Goal: Task Accomplishment & Management: Use online tool/utility

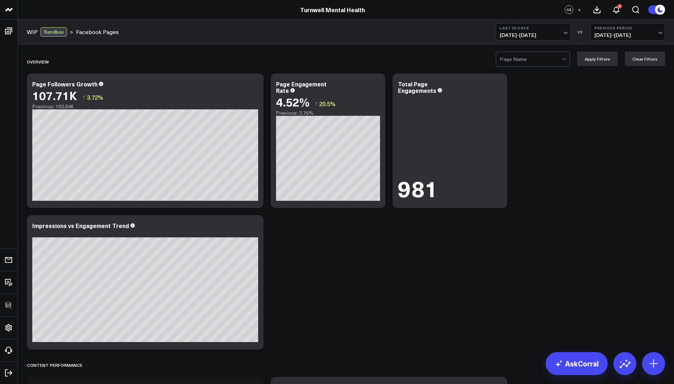
click at [544, 65] on div at bounding box center [531, 59] width 62 height 14
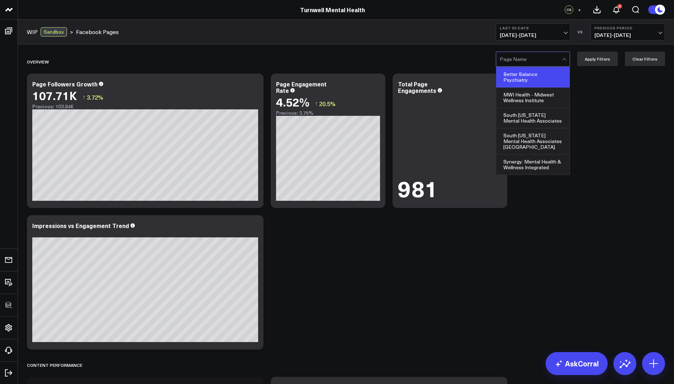
click at [541, 79] on div "Better Balance Psychiatry" at bounding box center [532, 77] width 73 height 20
click at [531, 55] on div at bounding box center [531, 59] width 62 height 14
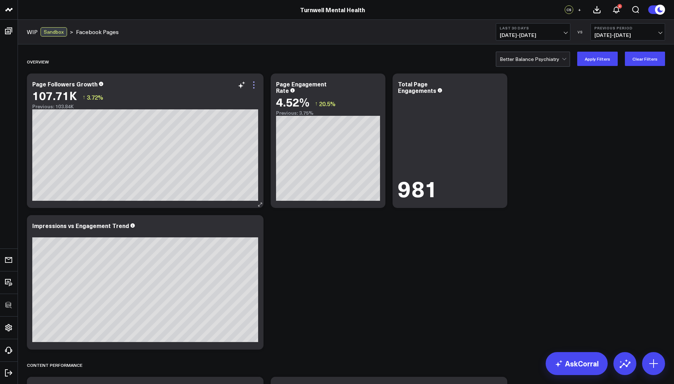
click at [254, 83] on icon at bounding box center [254, 85] width 9 height 9
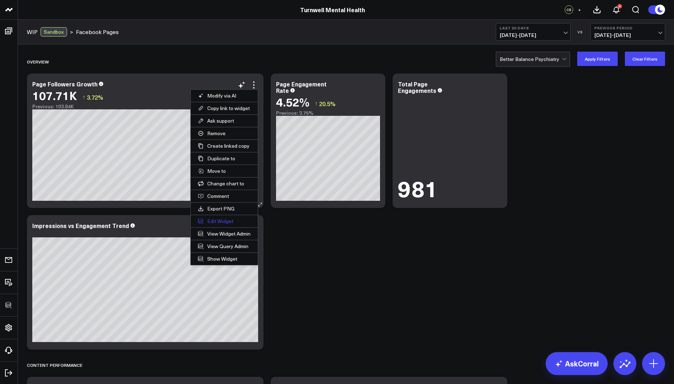
click at [215, 219] on button "Edit Widget" at bounding box center [224, 221] width 67 height 12
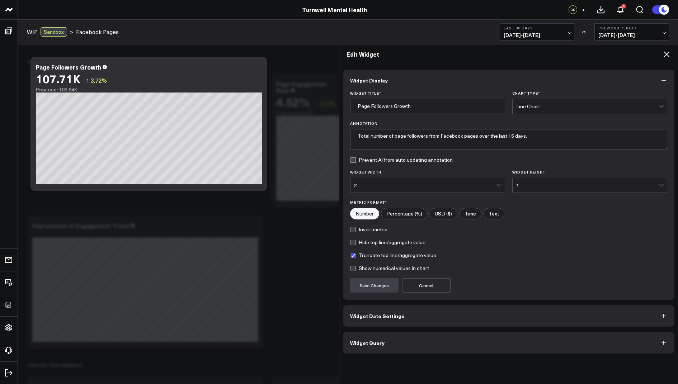
click at [360, 340] on span "Widget Query" at bounding box center [367, 343] width 34 height 6
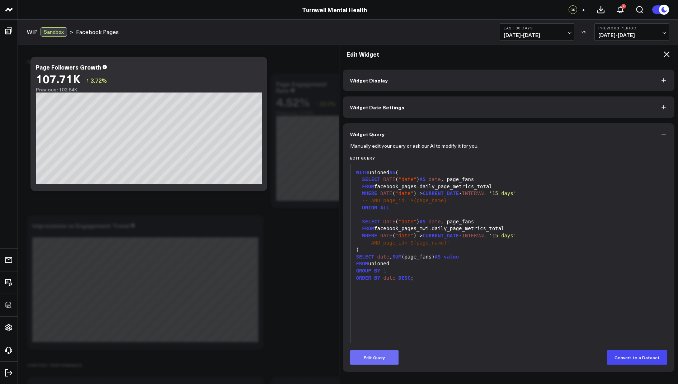
click at [367, 352] on button "Edit Query" at bounding box center [374, 357] width 48 height 14
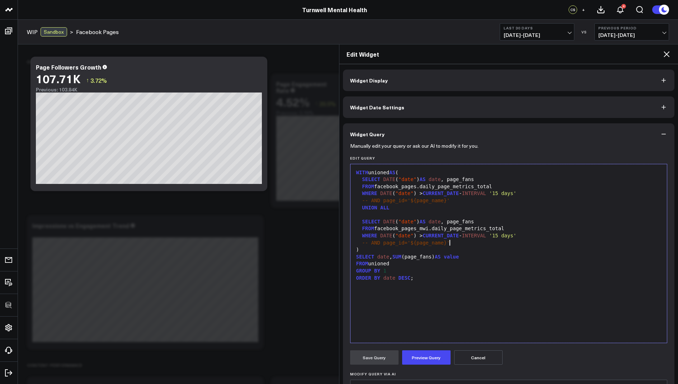
click at [458, 241] on div "-- AND page_id='${page_name}'" at bounding box center [508, 242] width 309 height 7
click at [404, 243] on span "-- AND page_id='${page_name}'" at bounding box center [405, 243] width 87 height 6
click at [428, 349] on form "Manually edit your query or ask our AI to modify it for you. Edit Query 99 1 2 …" at bounding box center [508, 299] width 317 height 309
click at [425, 354] on button "Preview Query" at bounding box center [426, 357] width 48 height 14
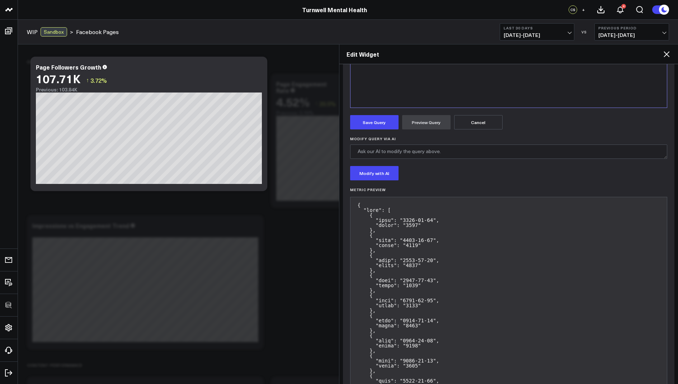
scroll to position [266, 0]
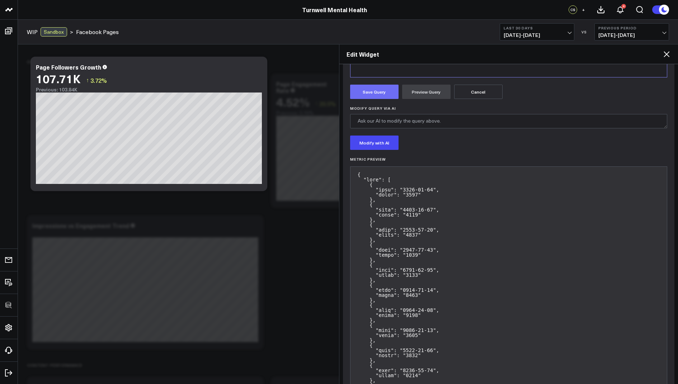
click at [373, 89] on button "Save Query" at bounding box center [374, 92] width 48 height 14
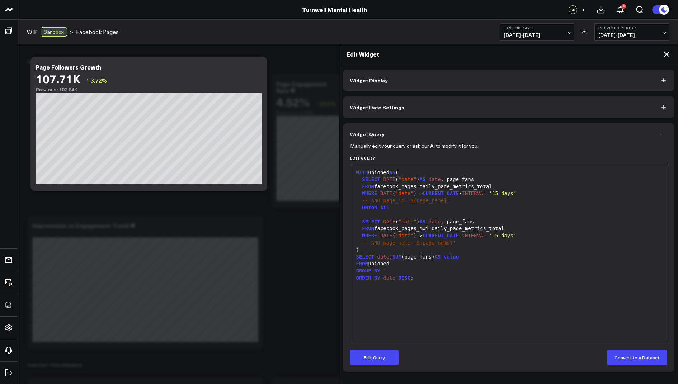
click at [664, 57] on icon at bounding box center [666, 54] width 9 height 9
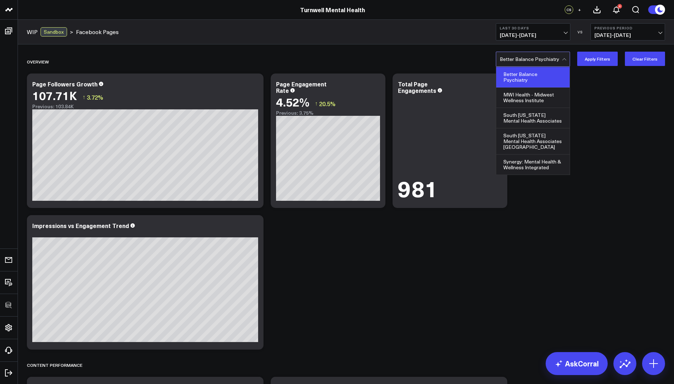
click at [541, 60] on div at bounding box center [531, 59] width 62 height 14
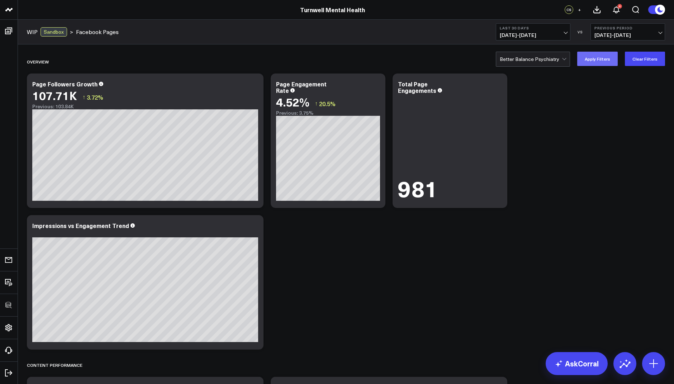
click at [599, 60] on button "Apply Filters" at bounding box center [597, 59] width 41 height 14
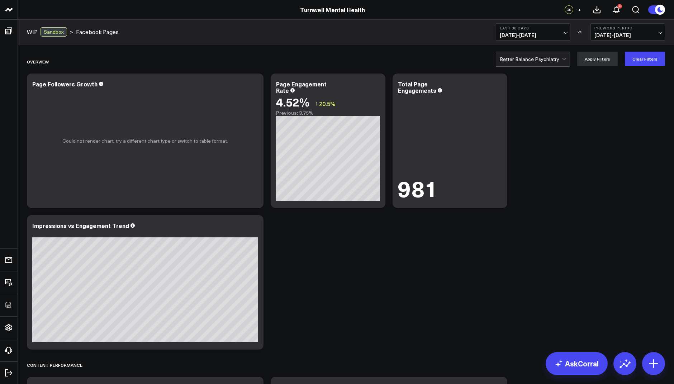
click at [550, 56] on div at bounding box center [531, 59] width 62 height 14
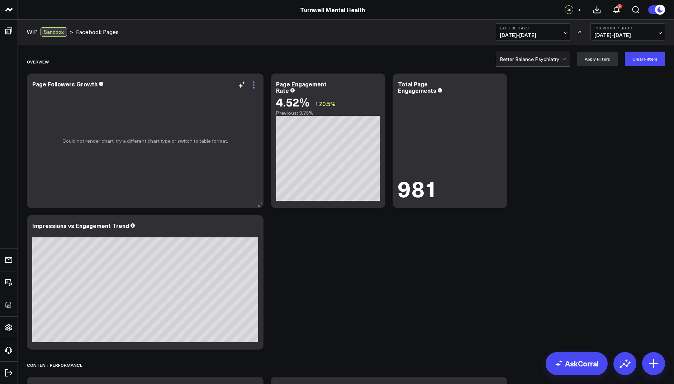
click at [256, 81] on icon at bounding box center [254, 85] width 9 height 9
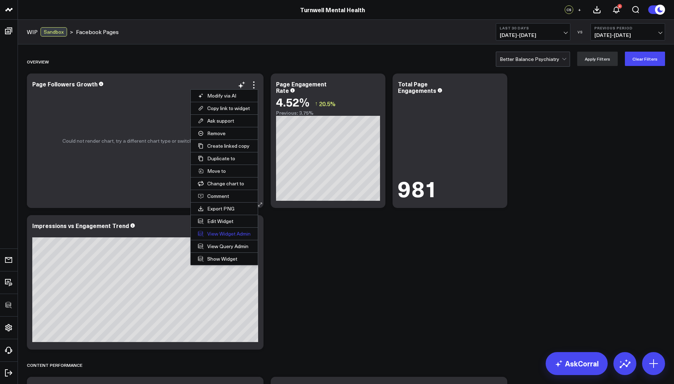
click at [220, 234] on link "View Widget Admin" at bounding box center [224, 234] width 67 height 12
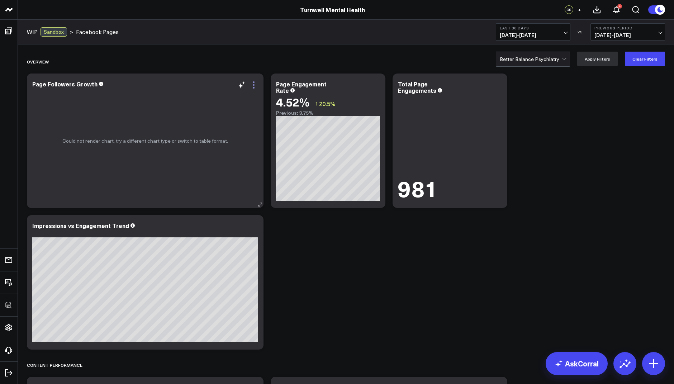
click at [251, 82] on icon at bounding box center [254, 85] width 9 height 9
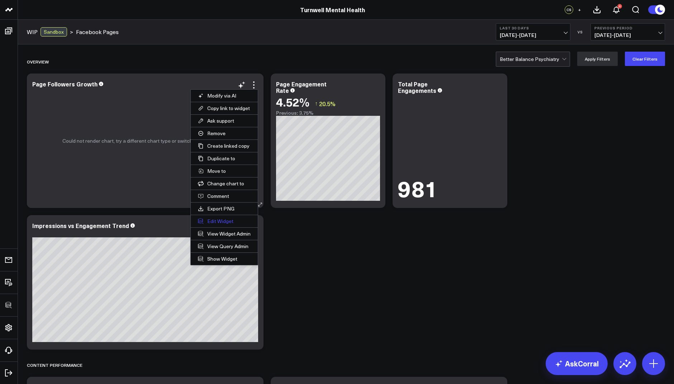
click at [212, 216] on button "Edit Widget" at bounding box center [224, 221] width 67 height 12
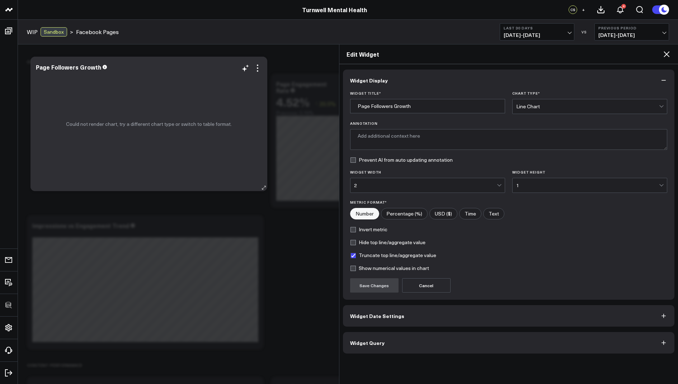
type textarea "Total number of Facebook page followers over the past two weeks."
click at [360, 343] on span "Widget Query" at bounding box center [367, 343] width 34 height 6
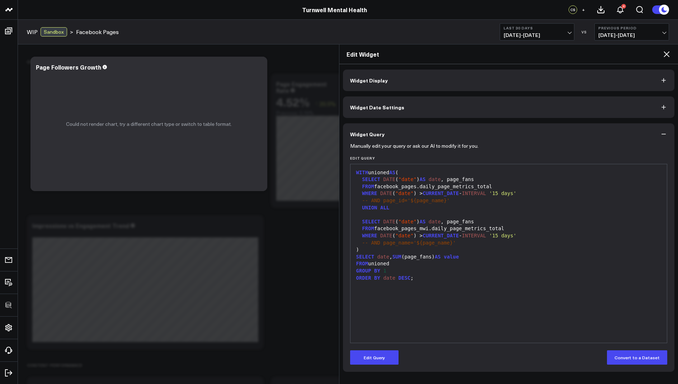
click at [667, 54] on icon at bounding box center [666, 54] width 9 height 9
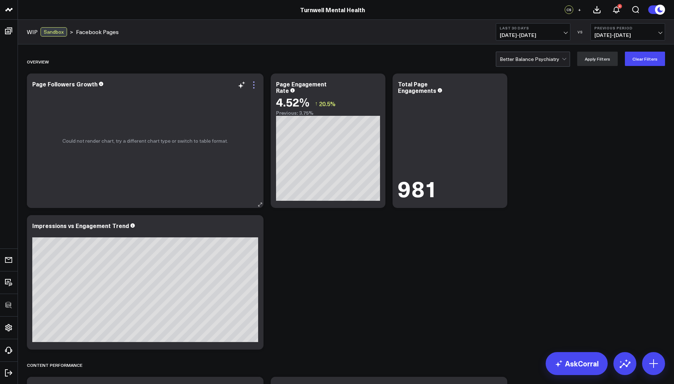
click at [255, 86] on icon at bounding box center [254, 85] width 9 height 9
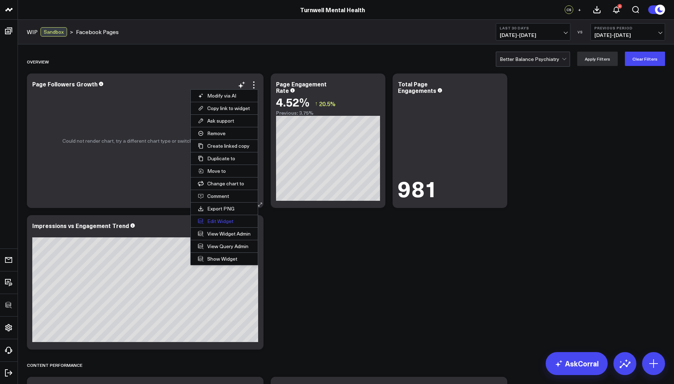
click at [215, 221] on button "Edit Widget" at bounding box center [224, 221] width 67 height 12
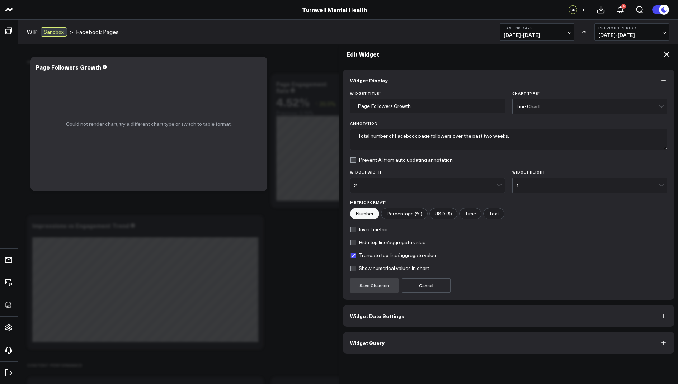
click at [374, 334] on button "Widget Query" at bounding box center [509, 343] width 332 height 22
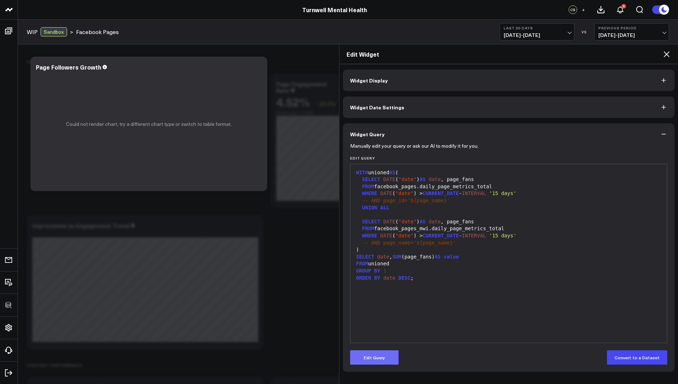
click at [376, 355] on button "Edit Query" at bounding box center [374, 357] width 48 height 14
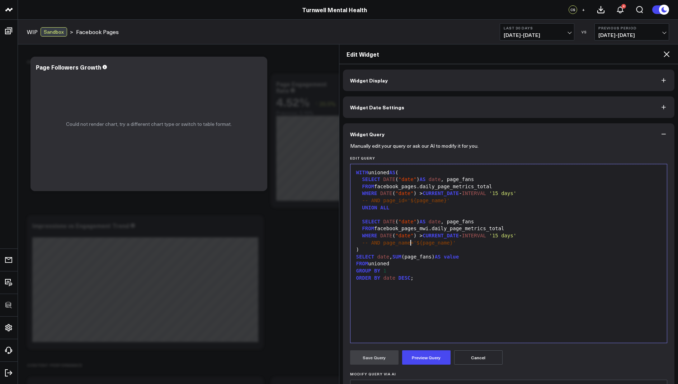
click at [410, 243] on span "-- AND page_name='${page_name}'" at bounding box center [409, 243] width 94 height 6
click at [445, 244] on div "-- AND page_id='${page_name}'" at bounding box center [508, 242] width 309 height 7
click at [424, 357] on button "Preview Query" at bounding box center [426, 357] width 48 height 14
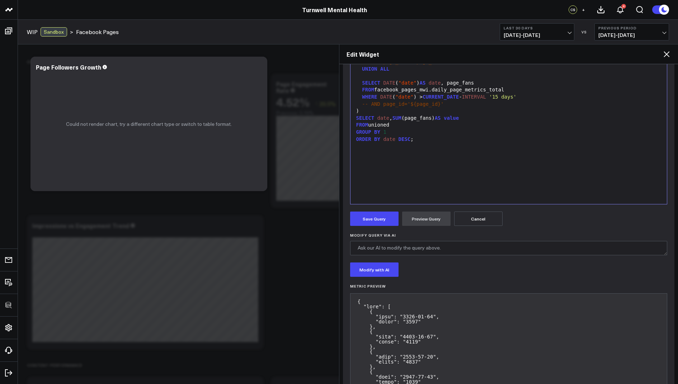
scroll to position [175, 0]
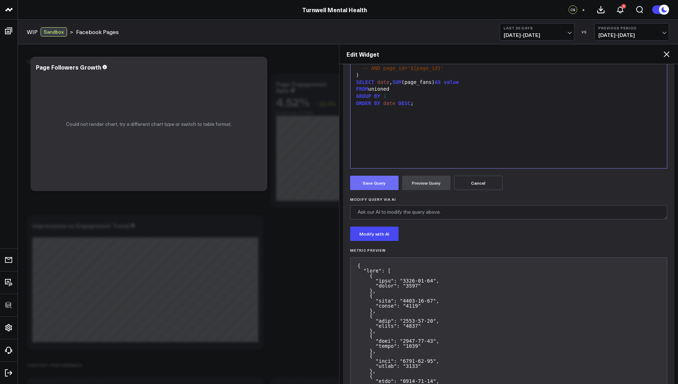
click at [367, 184] on button "Save Query" at bounding box center [374, 183] width 48 height 14
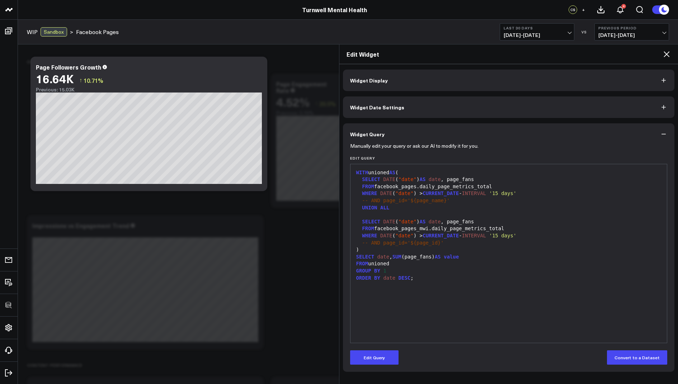
click at [666, 54] on icon at bounding box center [666, 54] width 6 height 6
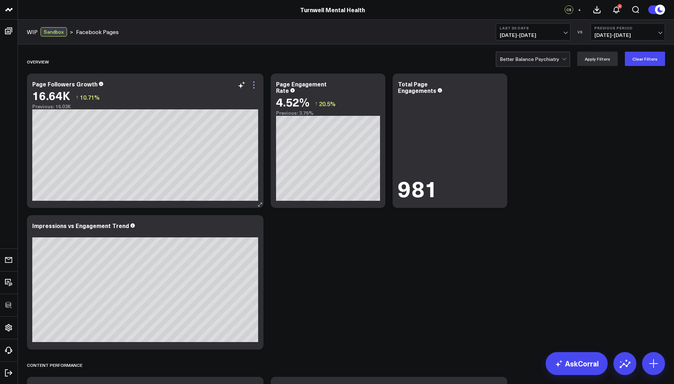
click at [253, 86] on icon at bounding box center [254, 85] width 9 height 9
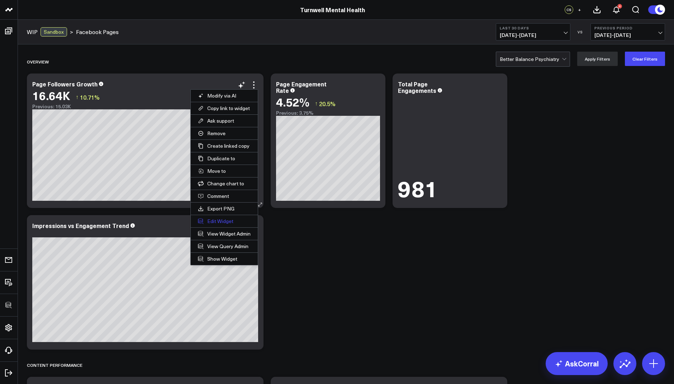
click at [214, 219] on button "Edit Widget" at bounding box center [224, 221] width 67 height 12
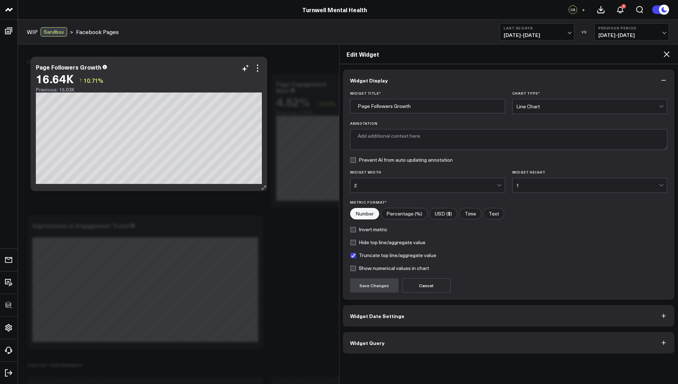
type textarea "Total number of Facebook page followers over the past two weeks."
click at [354, 341] on span "Widget Query" at bounding box center [367, 343] width 34 height 6
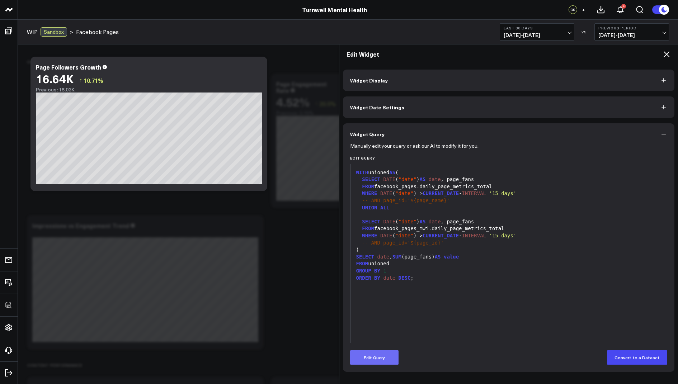
click at [369, 357] on button "Edit Query" at bounding box center [374, 357] width 48 height 14
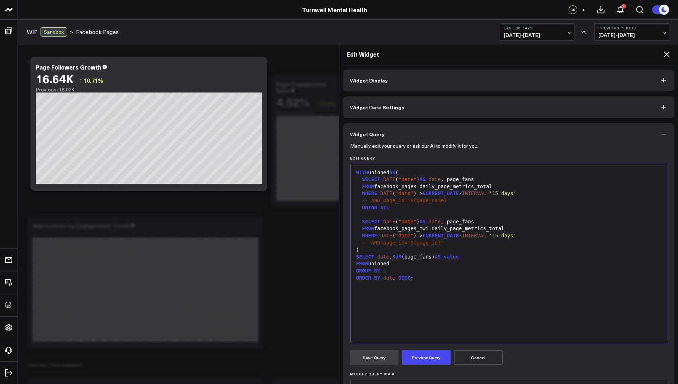
click at [443, 201] on div "-- AND page_id='${page_name}'" at bounding box center [508, 200] width 309 height 7
click at [416, 368] on form "Manually edit your query or ask our AI to modify it for you. Edit Query 99 1 2 …" at bounding box center [508, 299] width 317 height 309
click at [422, 357] on button "Preview Query" at bounding box center [426, 357] width 48 height 14
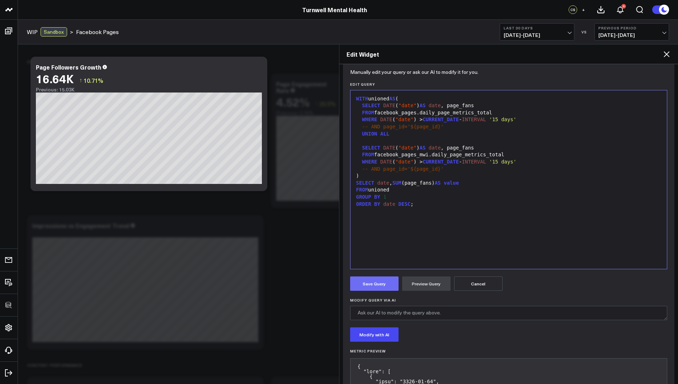
click at [362, 277] on button "Save Query" at bounding box center [374, 283] width 48 height 14
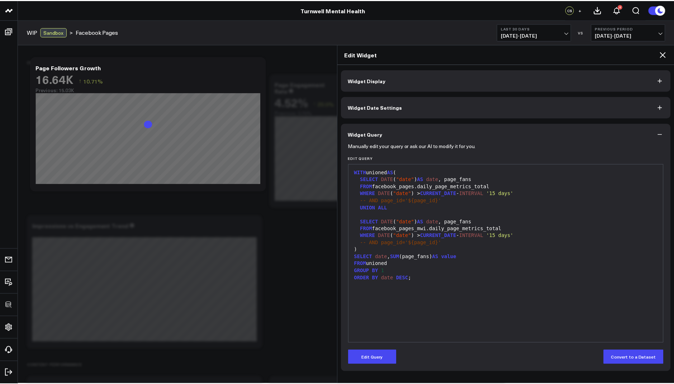
scroll to position [0, 0]
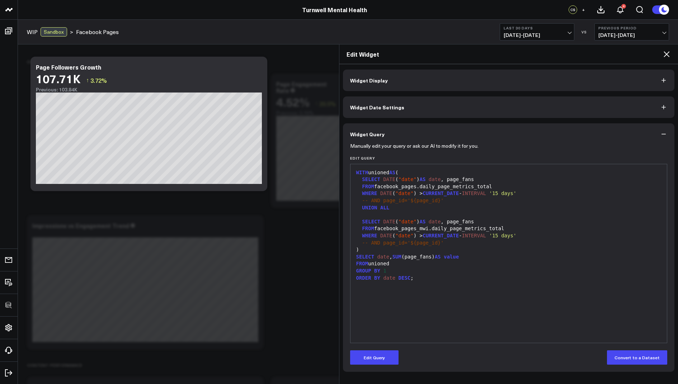
click at [665, 55] on icon at bounding box center [666, 54] width 6 height 6
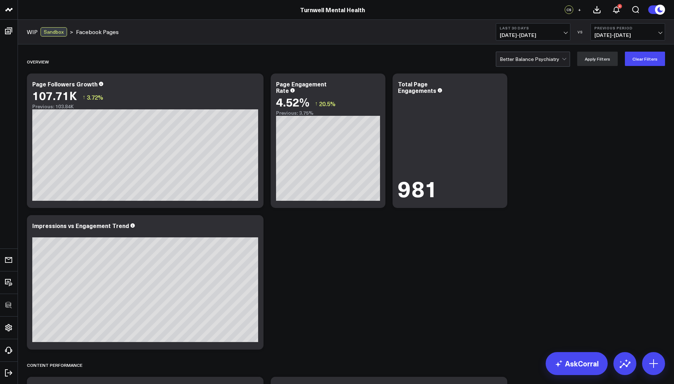
click at [534, 52] on div at bounding box center [531, 59] width 62 height 14
click at [645, 53] on button "Clear Filters" at bounding box center [645, 59] width 40 height 14
click at [543, 58] on div at bounding box center [531, 59] width 62 height 14
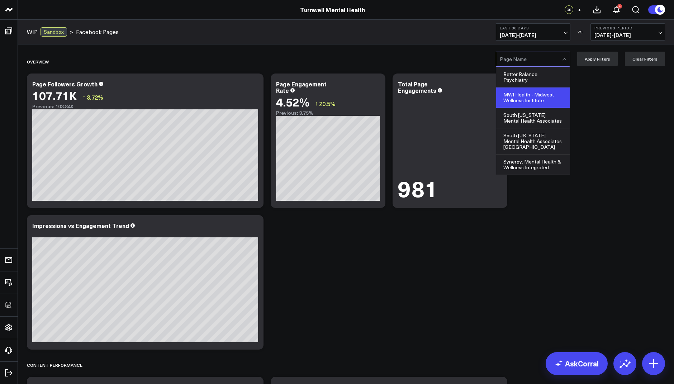
click at [534, 101] on div "MWI Health - Midwest Wellness Institute" at bounding box center [532, 97] width 73 height 20
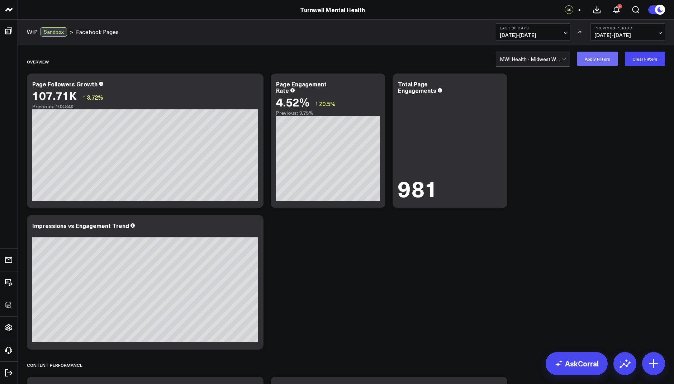
click at [607, 58] on button "Apply Filters" at bounding box center [597, 59] width 41 height 14
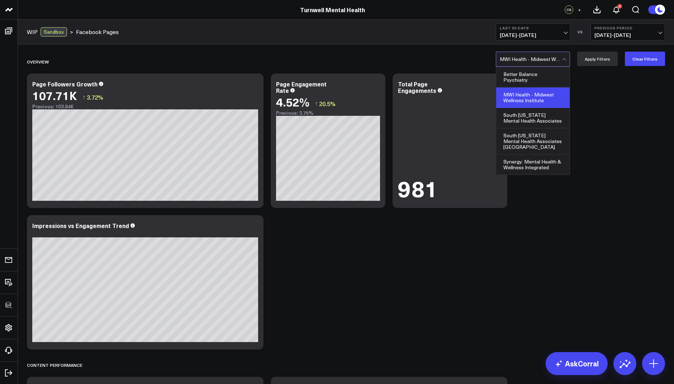
click at [519, 54] on div at bounding box center [531, 59] width 62 height 14
click at [527, 139] on div "South Texas Mental Health Associates San Antonio" at bounding box center [532, 141] width 73 height 26
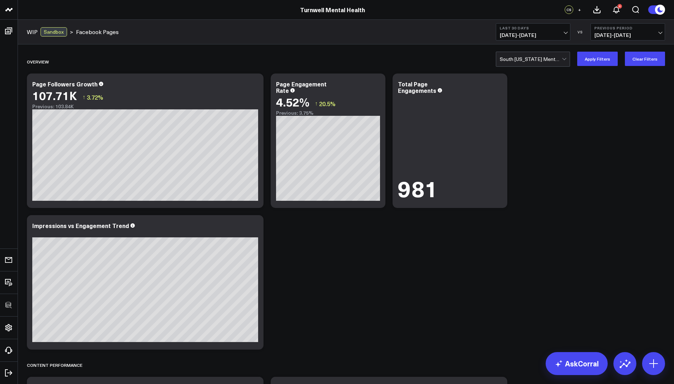
click at [544, 58] on div at bounding box center [531, 59] width 62 height 14
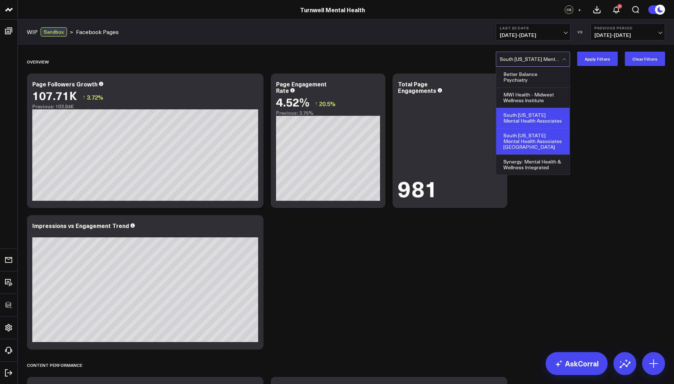
click at [534, 119] on div "South Texas Mental Health Associates" at bounding box center [532, 118] width 73 height 20
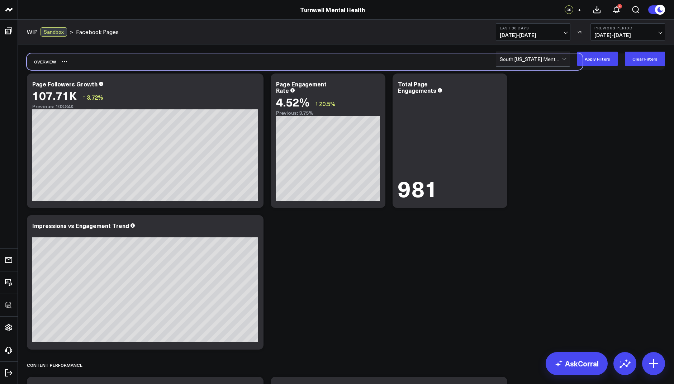
click at [597, 68] on div "Overview" at bounding box center [346, 61] width 638 height 16
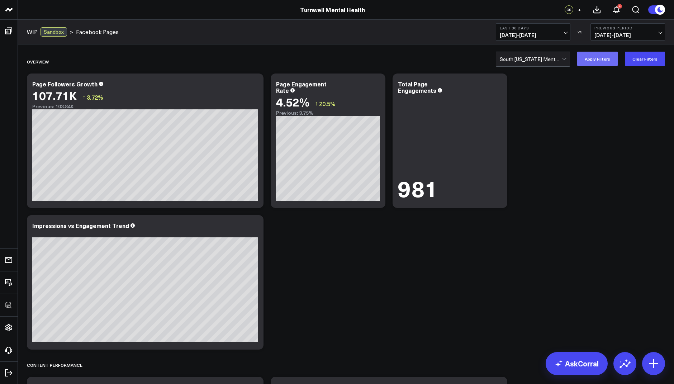
click at [591, 64] on button "Apply Filters" at bounding box center [597, 59] width 41 height 14
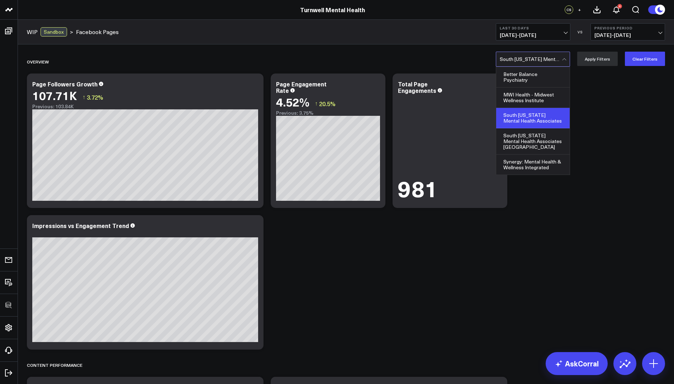
click at [528, 62] on div at bounding box center [531, 59] width 62 height 14
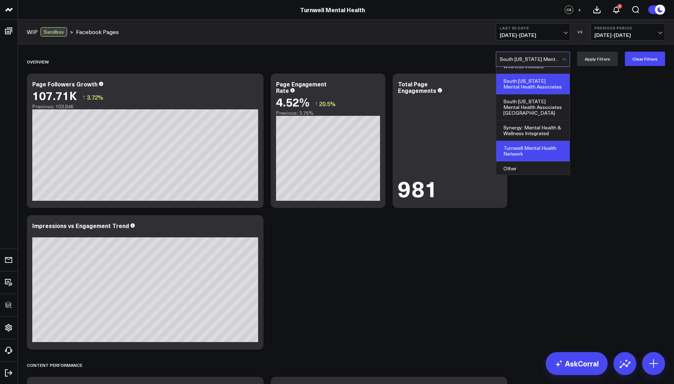
click at [522, 145] on div "Turnwell Mental Health Network" at bounding box center [532, 151] width 73 height 20
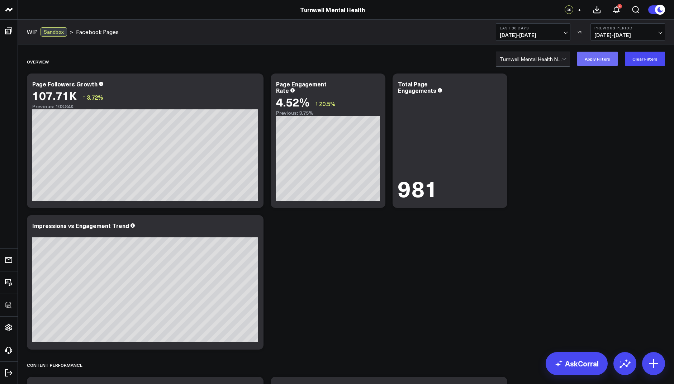
click at [588, 64] on button "Apply Filters" at bounding box center [597, 59] width 41 height 14
click at [545, 57] on div at bounding box center [531, 59] width 62 height 14
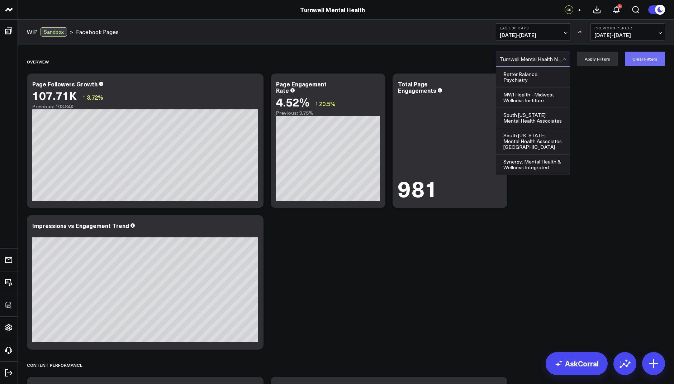
click at [640, 54] on button "Clear Filters" at bounding box center [645, 59] width 40 height 14
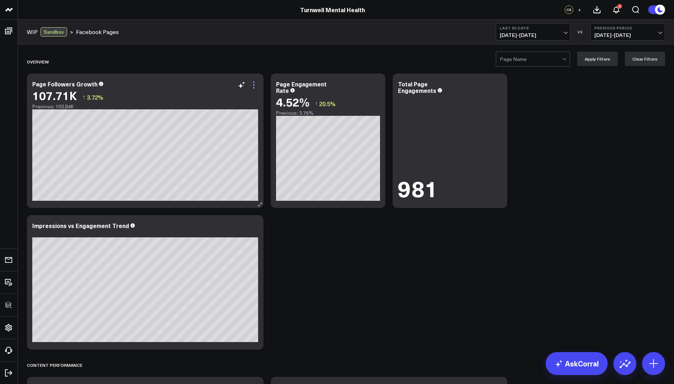
click at [253, 82] on icon at bounding box center [253, 81] width 1 height 1
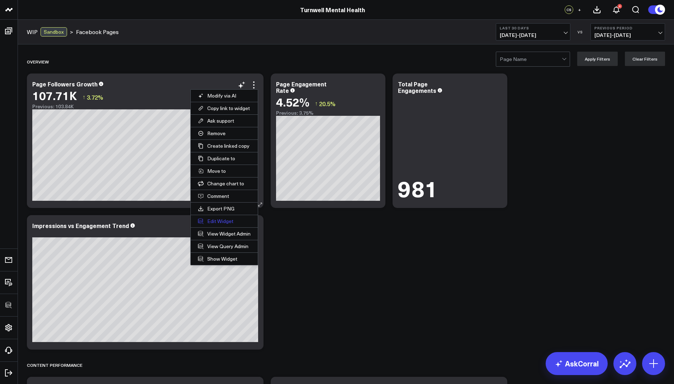
click at [217, 218] on button "Edit Widget" at bounding box center [224, 221] width 67 height 12
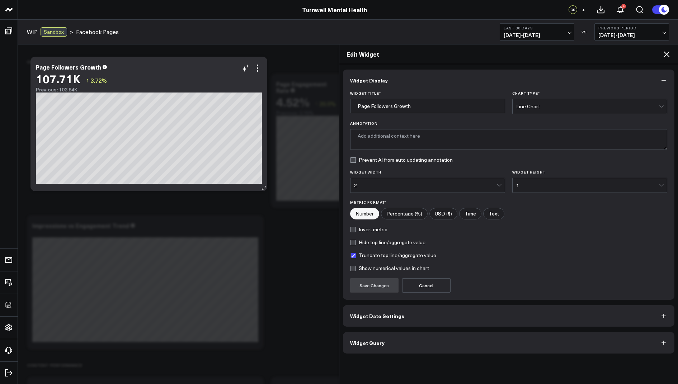
type textarea "Total number of Facebook page followers over the past two weeks."
click at [363, 340] on span "Widget Query" at bounding box center [367, 343] width 34 height 6
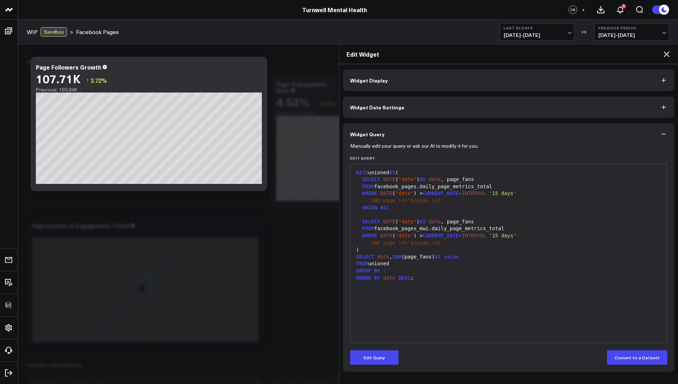
click at [667, 54] on icon at bounding box center [666, 54] width 9 height 9
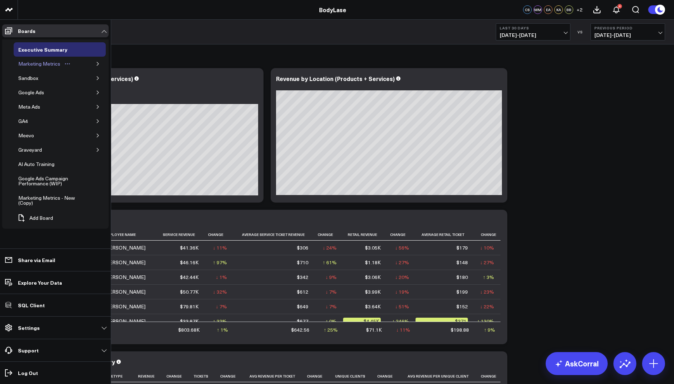
click at [57, 64] on div "Marketing Metrics" at bounding box center [39, 64] width 46 height 9
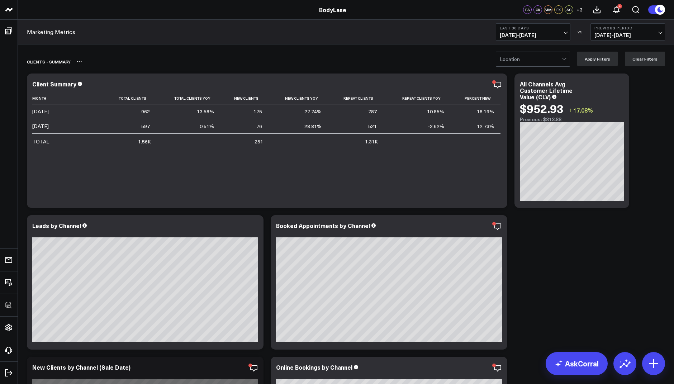
click at [545, 69] on div "Clients - Summary" at bounding box center [305, 61] width 556 height 16
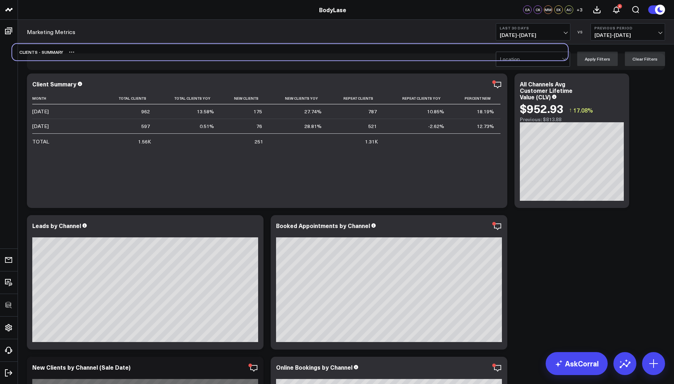
click at [530, 59] on div "Clients - Summary" at bounding box center [290, 52] width 556 height 16
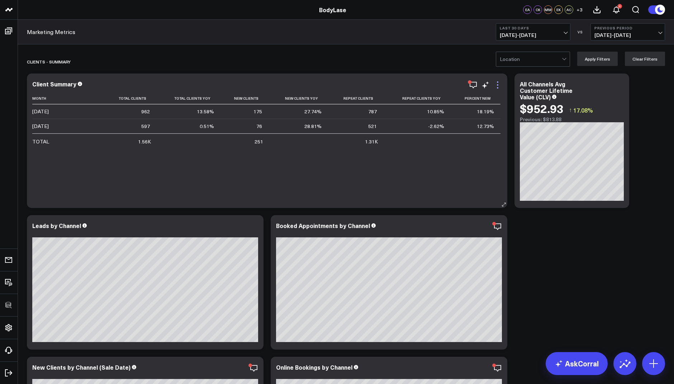
click at [499, 83] on icon at bounding box center [497, 85] width 9 height 9
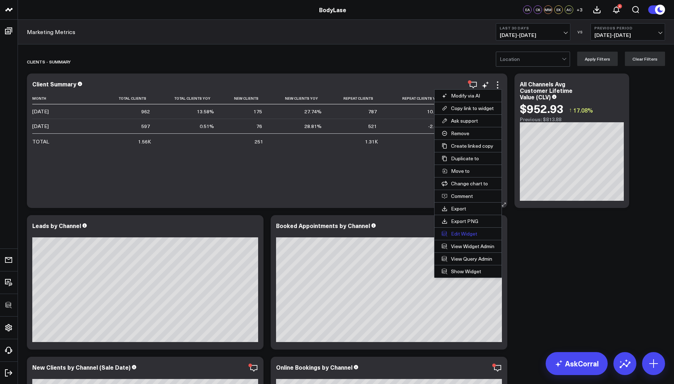
click at [460, 233] on button "Edit Widget" at bounding box center [468, 234] width 67 height 12
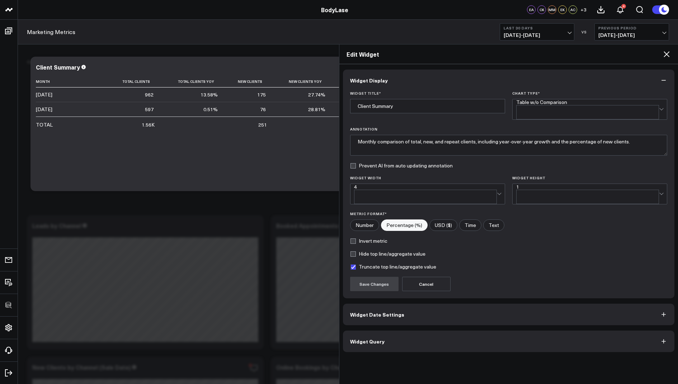
click at [360, 338] on span "Widget Query" at bounding box center [367, 341] width 34 height 6
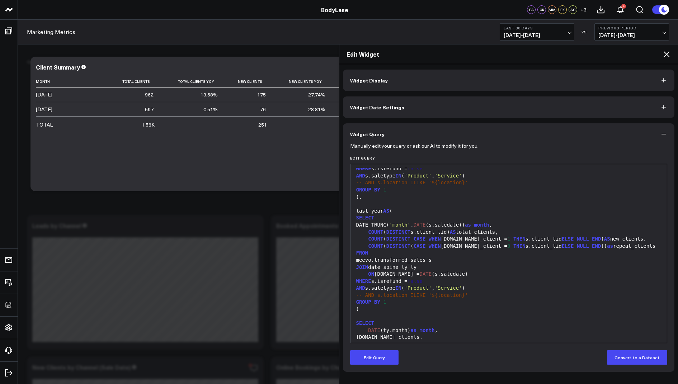
scroll to position [316, 0]
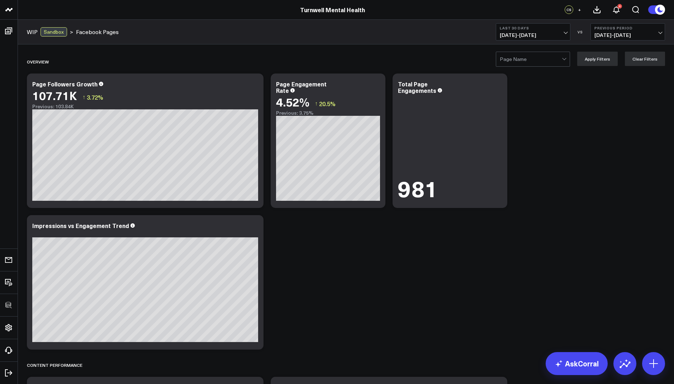
click at [531, 63] on div at bounding box center [531, 59] width 62 height 14
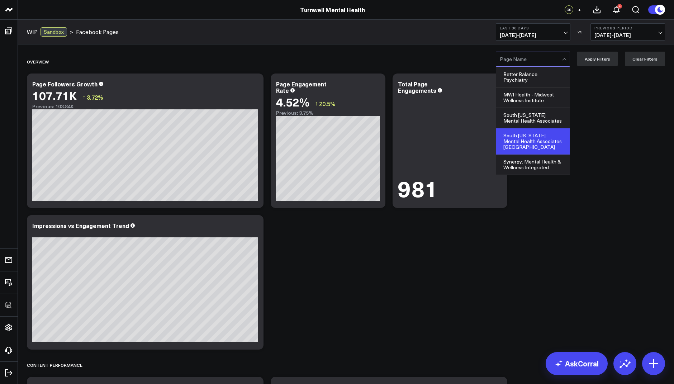
click at [535, 132] on div "South [US_STATE] Mental Health Associates [GEOGRAPHIC_DATA]" at bounding box center [532, 141] width 73 height 26
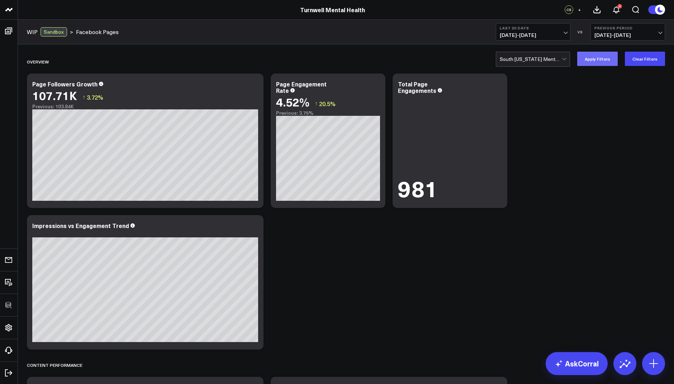
click at [597, 56] on button "Apply Filters" at bounding box center [597, 59] width 41 height 14
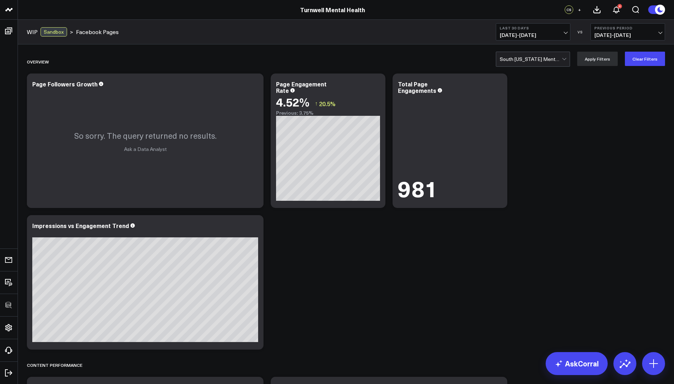
click at [542, 57] on div at bounding box center [531, 59] width 62 height 14
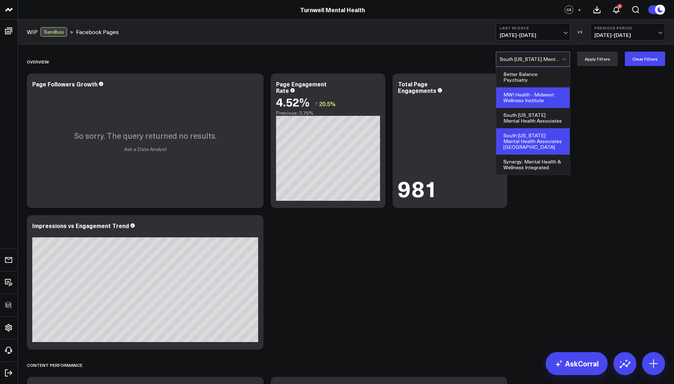
click at [531, 104] on div "MWI Health - Midwest Wellness Institute" at bounding box center [532, 97] width 73 height 20
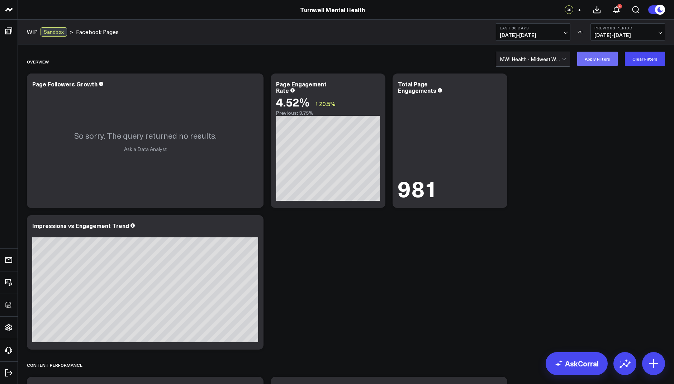
click at [599, 58] on button "Apply Filters" at bounding box center [597, 59] width 41 height 14
click at [538, 58] on div at bounding box center [531, 59] width 62 height 14
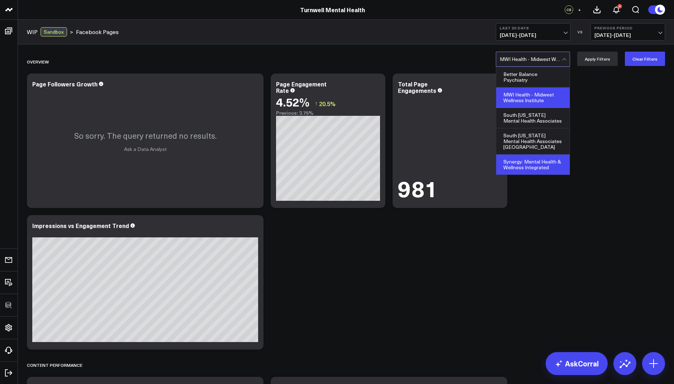
scroll to position [34, 0]
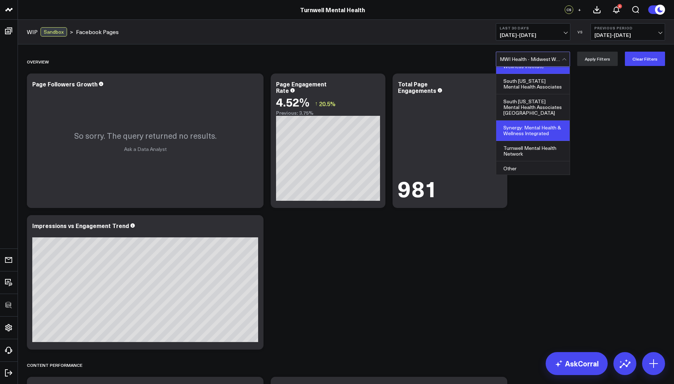
click at [534, 128] on div "Synergy: Mental Health & Wellness Integrated" at bounding box center [532, 130] width 73 height 20
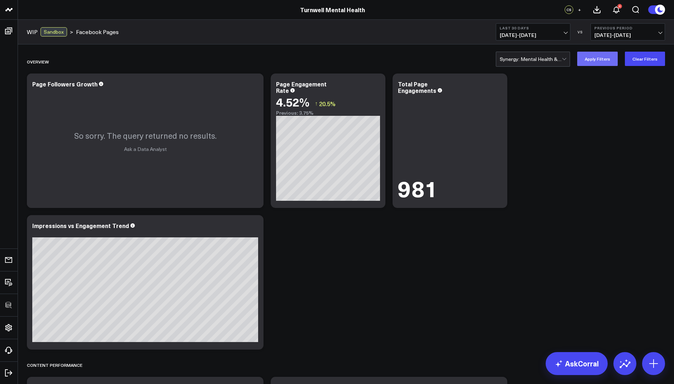
click at [606, 52] on button "Apply Filters" at bounding box center [597, 59] width 41 height 14
click at [548, 59] on div at bounding box center [531, 59] width 62 height 14
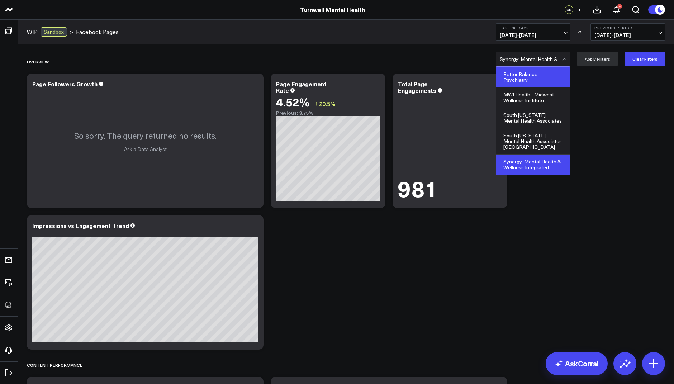
click at [537, 76] on div "Better Balance Psychiatry" at bounding box center [532, 77] width 73 height 20
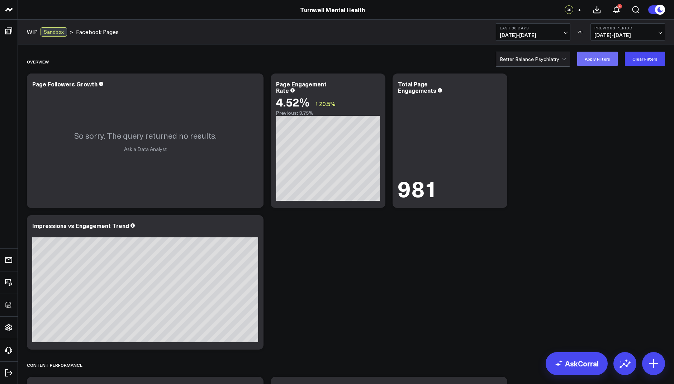
click at [588, 62] on button "Apply Filters" at bounding box center [597, 59] width 41 height 14
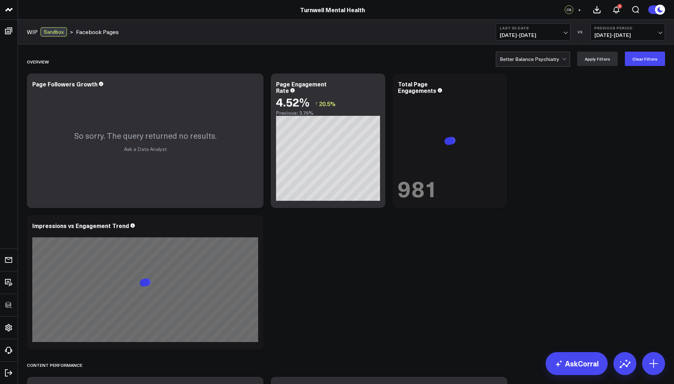
click at [545, 63] on div at bounding box center [531, 59] width 62 height 14
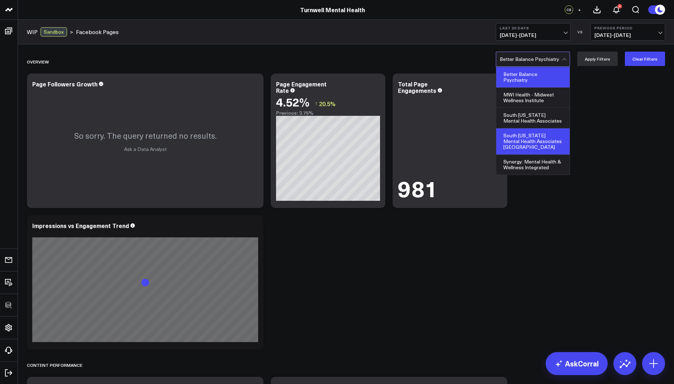
scroll to position [34, 0]
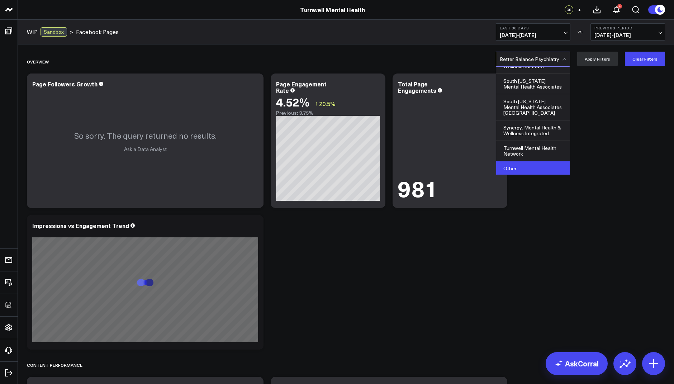
click at [519, 166] on div "Other" at bounding box center [532, 168] width 73 height 14
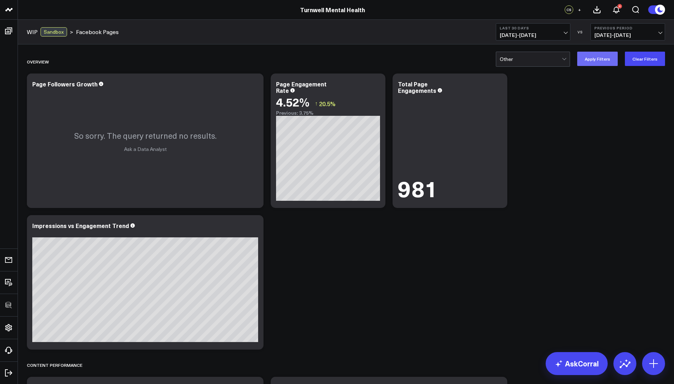
click at [591, 52] on button "Apply Filters" at bounding box center [597, 59] width 41 height 14
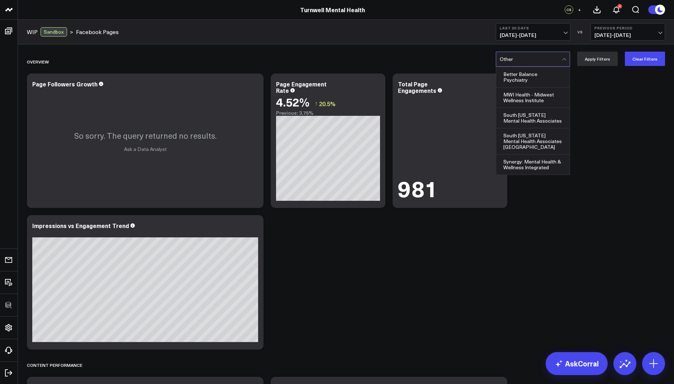
click at [536, 61] on div at bounding box center [531, 59] width 62 height 14
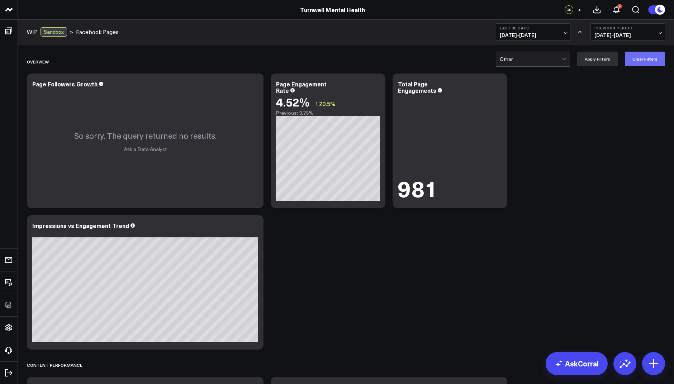
click at [638, 60] on button "Clear Filters" at bounding box center [645, 59] width 40 height 14
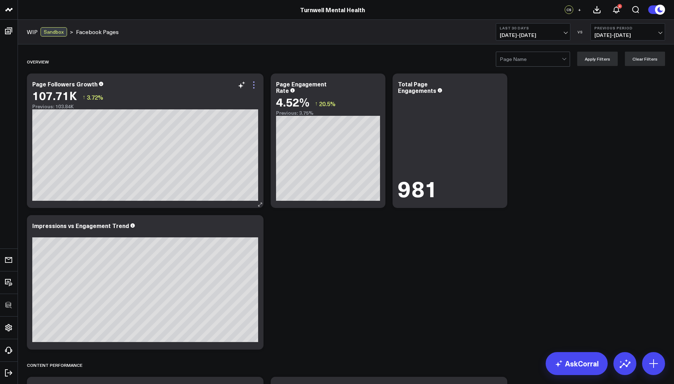
click at [256, 85] on icon at bounding box center [254, 85] width 9 height 9
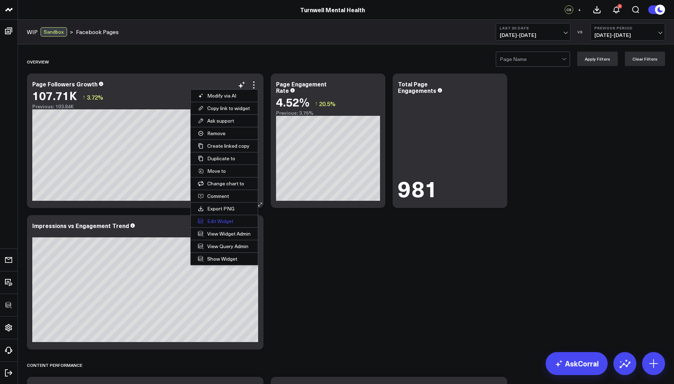
click at [220, 218] on button "Edit Widget" at bounding box center [224, 221] width 67 height 12
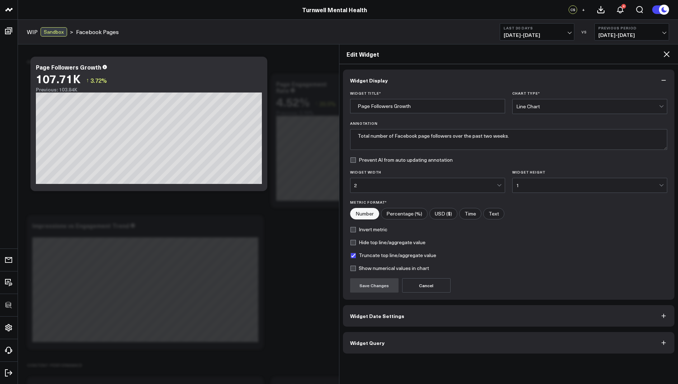
click at [364, 342] on span "Widget Query" at bounding box center [367, 343] width 34 height 6
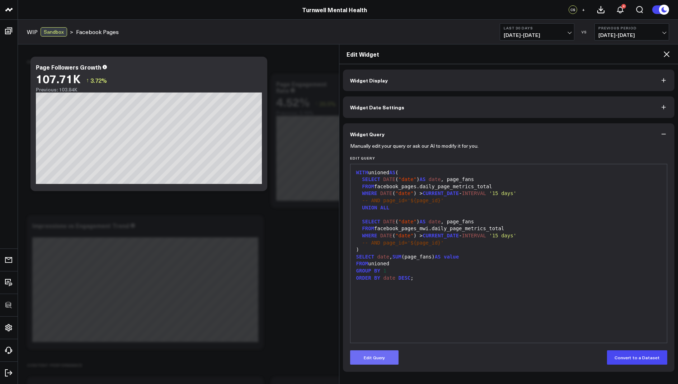
click at [367, 355] on button "Edit Query" at bounding box center [374, 357] width 48 height 14
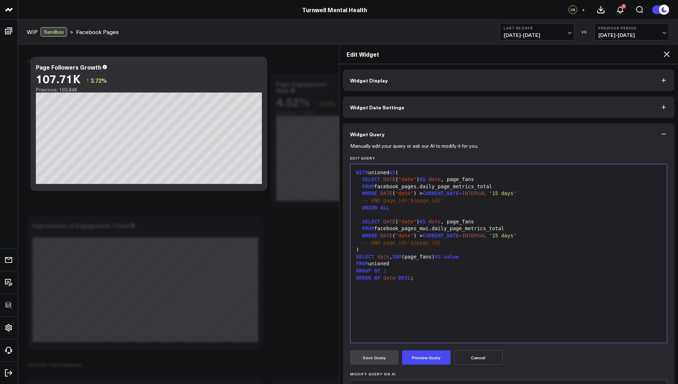
click at [439, 201] on div "-- AND page_id='${page_id}'" at bounding box center [508, 200] width 309 height 7
click at [441, 259] on span "AS" at bounding box center [438, 257] width 6 height 6
click at [438, 243] on div "-- AND page_id='${page_id}'" at bounding box center [508, 242] width 309 height 7
click at [410, 355] on button "Preview Query" at bounding box center [426, 357] width 48 height 14
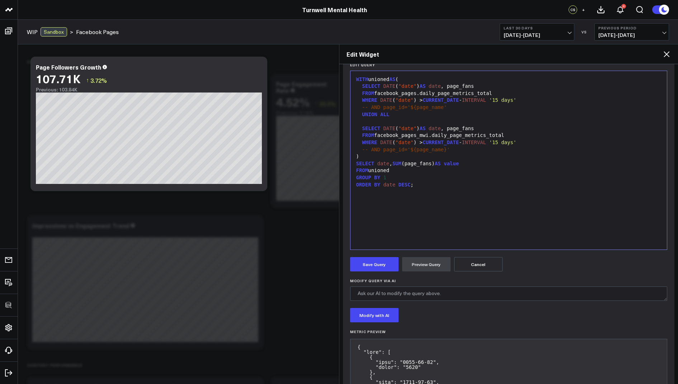
scroll to position [190, 0]
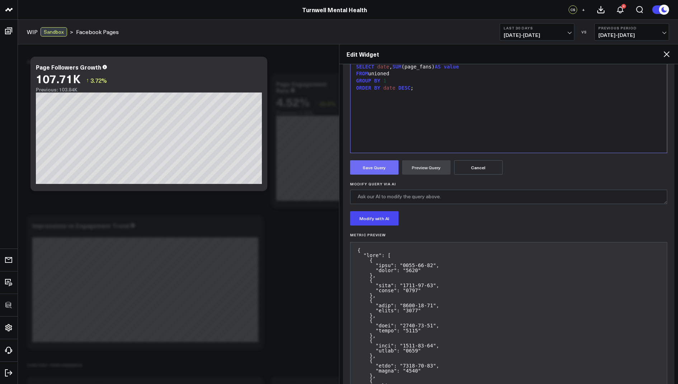
click at [365, 170] on button "Save Query" at bounding box center [374, 167] width 48 height 14
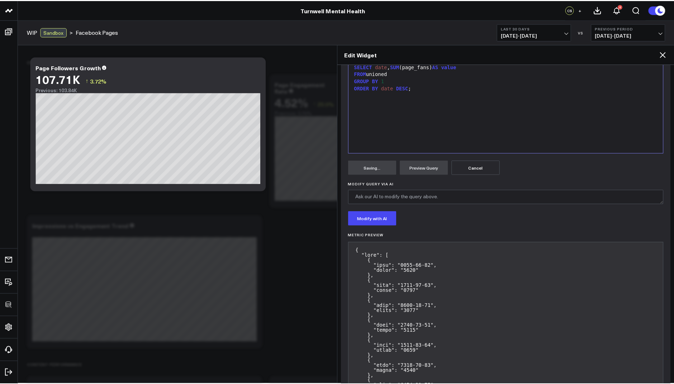
scroll to position [0, 0]
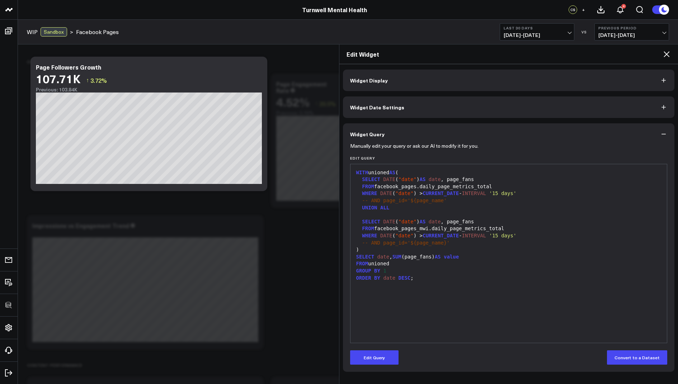
click at [667, 53] on icon at bounding box center [666, 54] width 9 height 9
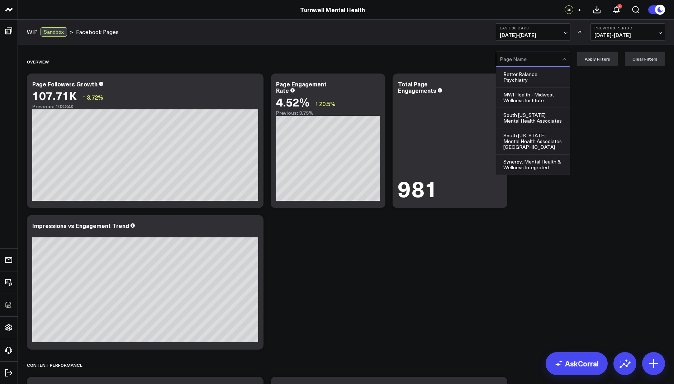
click at [532, 60] on div at bounding box center [531, 59] width 62 height 14
click at [525, 98] on div "MWI Health - Midwest Wellness Institute" at bounding box center [532, 97] width 73 height 20
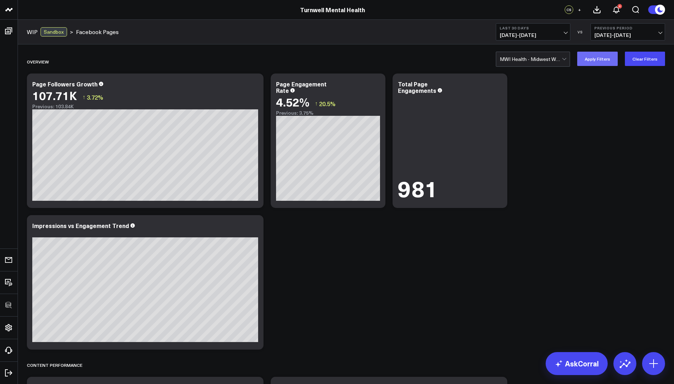
click at [593, 62] on button "Apply Filters" at bounding box center [597, 59] width 41 height 14
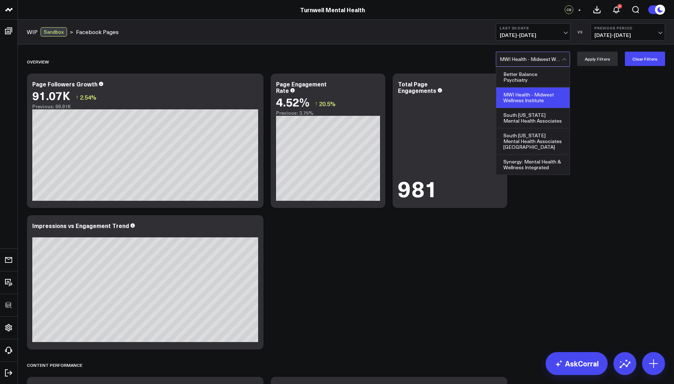
click at [547, 58] on div at bounding box center [531, 59] width 62 height 14
click at [533, 131] on div "South Texas Mental Health Associates San Antonio" at bounding box center [532, 141] width 73 height 26
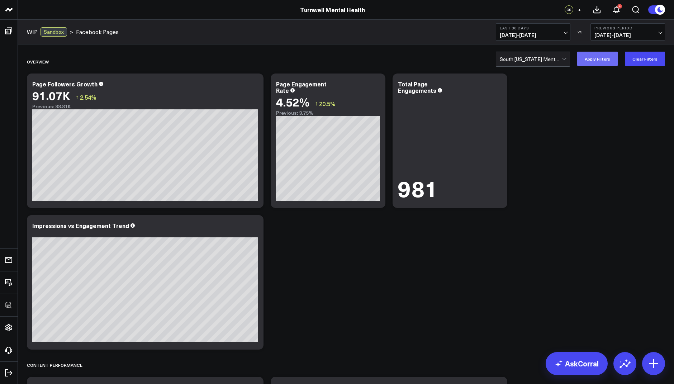
click at [599, 64] on button "Apply Filters" at bounding box center [597, 59] width 41 height 14
click at [543, 63] on div at bounding box center [531, 59] width 62 height 14
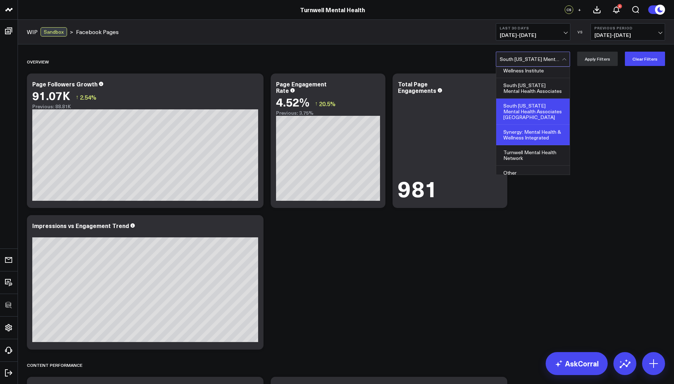
scroll to position [31, 0]
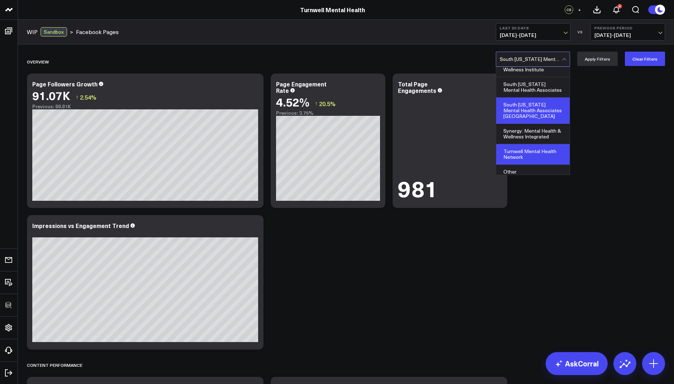
click at [522, 155] on div "Turnwell Mental Health Network" at bounding box center [532, 154] width 73 height 20
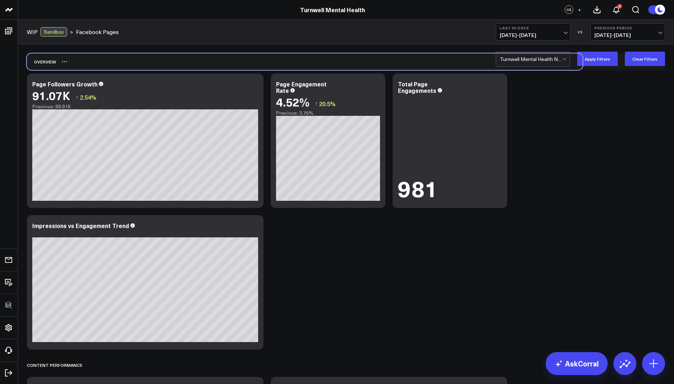
click at [588, 66] on div "Overview" at bounding box center [346, 61] width 638 height 16
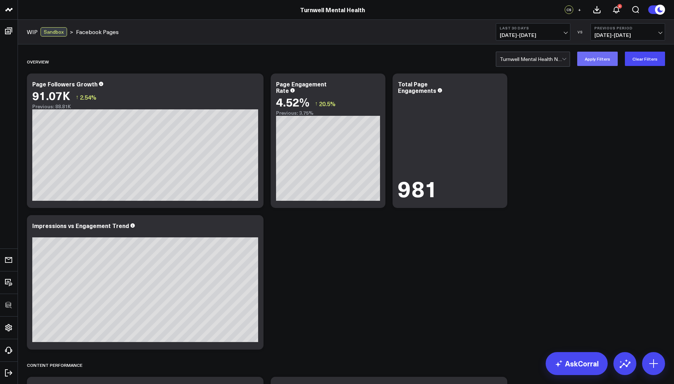
click at [596, 62] on button "Apply Filters" at bounding box center [597, 59] width 41 height 14
click at [545, 60] on div at bounding box center [531, 59] width 62 height 14
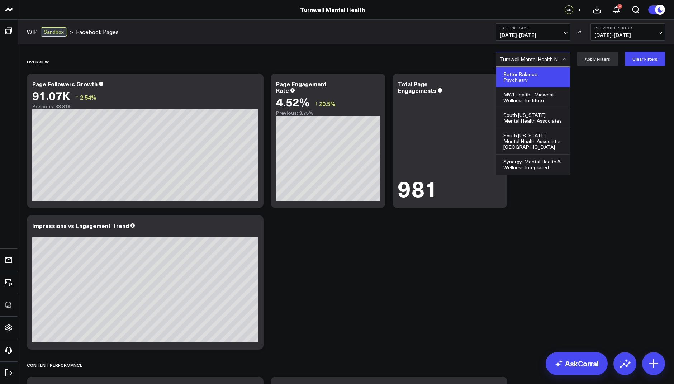
click at [528, 79] on div "Better Balance Psychiatry" at bounding box center [532, 77] width 73 height 20
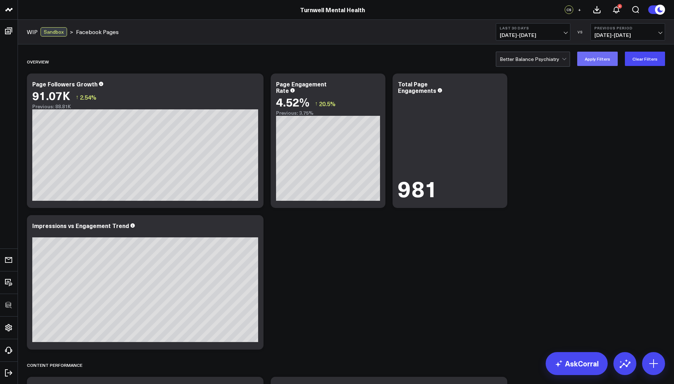
click at [605, 57] on button "Apply Filters" at bounding box center [597, 59] width 41 height 14
click at [654, 61] on button "Clear Filters" at bounding box center [645, 59] width 40 height 14
click at [546, 61] on div at bounding box center [531, 59] width 62 height 14
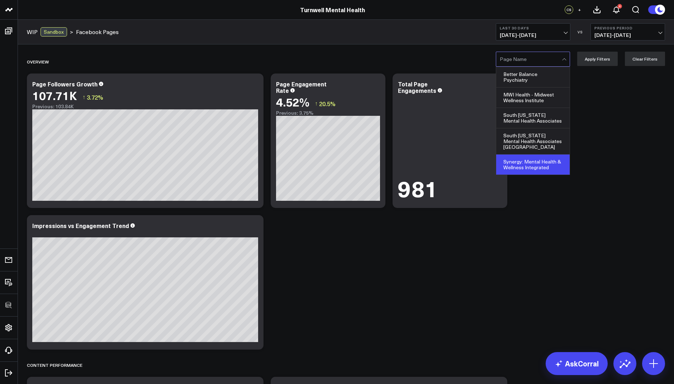
scroll to position [34, 0]
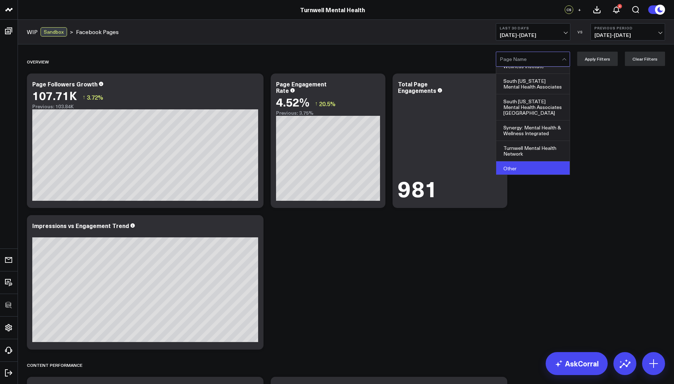
click at [527, 167] on div "Other" at bounding box center [532, 168] width 73 height 14
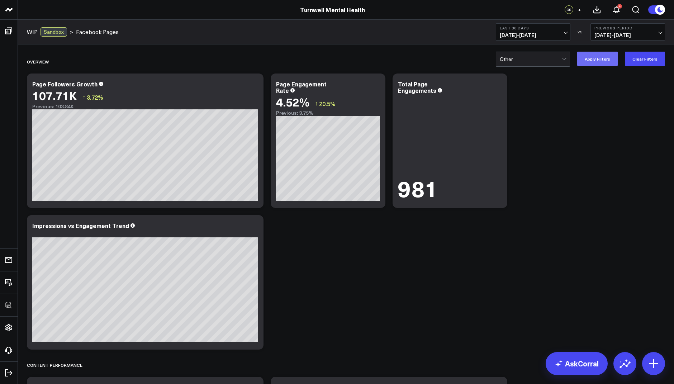
click at [598, 61] on button "Apply Filters" at bounding box center [597, 59] width 41 height 14
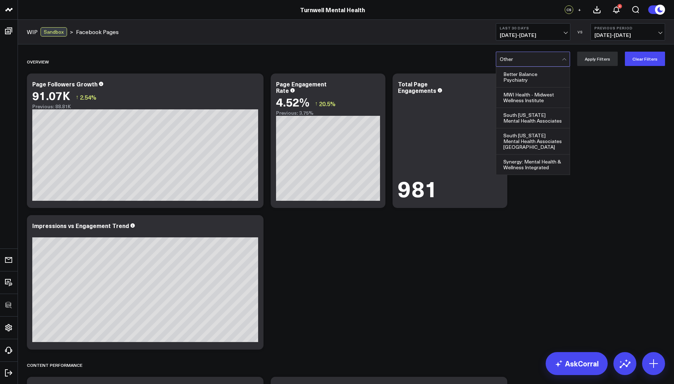
click at [537, 62] on div at bounding box center [531, 59] width 62 height 14
click at [527, 81] on div "Better Balance Psychiatry" at bounding box center [532, 77] width 73 height 20
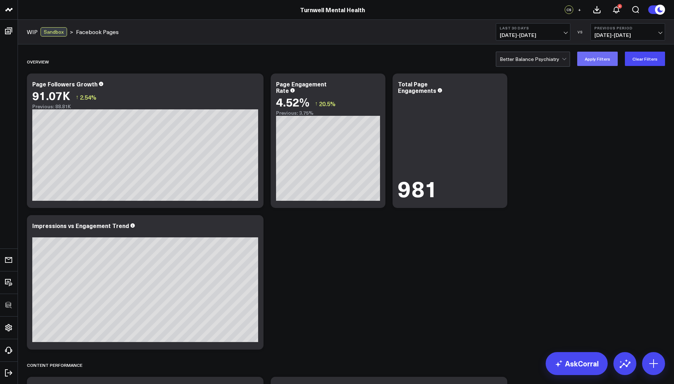
click at [600, 59] on button "Apply Filters" at bounding box center [597, 59] width 41 height 14
click at [248, 85] on div "Modify via AI Copy link to widget Ask support Remove Create linked copy Executi…" at bounding box center [246, 85] width 24 height 9
click at [256, 87] on icon at bounding box center [254, 85] width 9 height 9
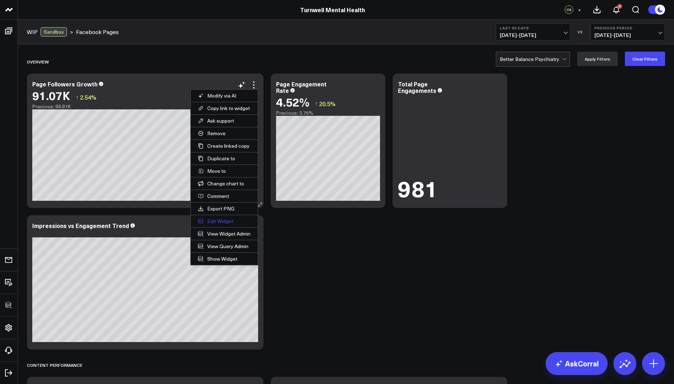
click at [216, 219] on button "Edit Widget" at bounding box center [224, 221] width 67 height 12
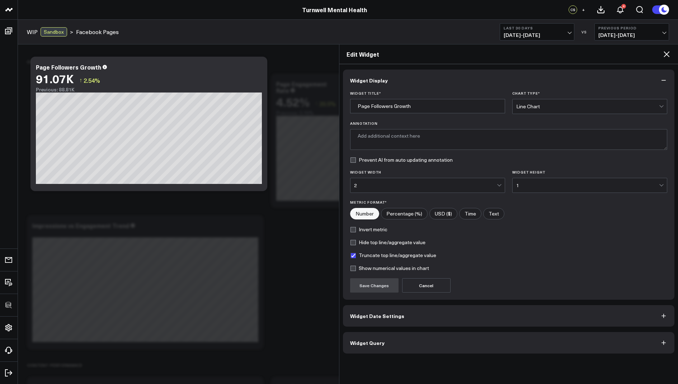
type textarea "Total number of page followers from Facebook pages, aggregated daily."
click at [372, 337] on button "Widget Query" at bounding box center [509, 343] width 332 height 22
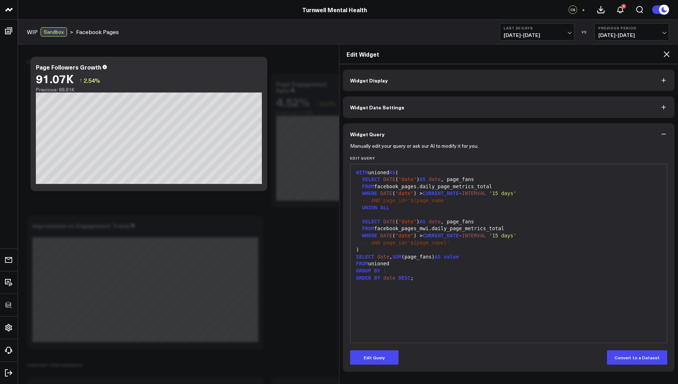
click at [443, 200] on span "-- AND page_id='${page_name'" at bounding box center [404, 201] width 85 height 6
click at [368, 355] on button "Edit Query" at bounding box center [374, 357] width 48 height 14
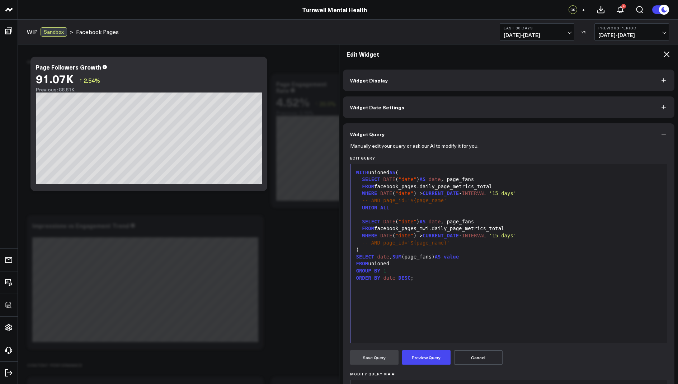
click at [444, 202] on span "-- AND page_id='${page_name'" at bounding box center [404, 201] width 85 height 6
click at [485, 306] on div "WITH unioned AS ( SELECT DATE ( "date" ) AS date , page_fans FROM facebook_page…" at bounding box center [508, 253] width 309 height 171
click at [426, 357] on button "Preview Query" at bounding box center [426, 357] width 48 height 14
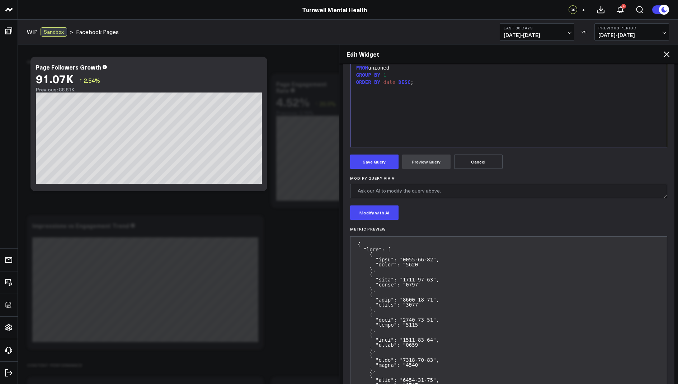
scroll to position [243, 0]
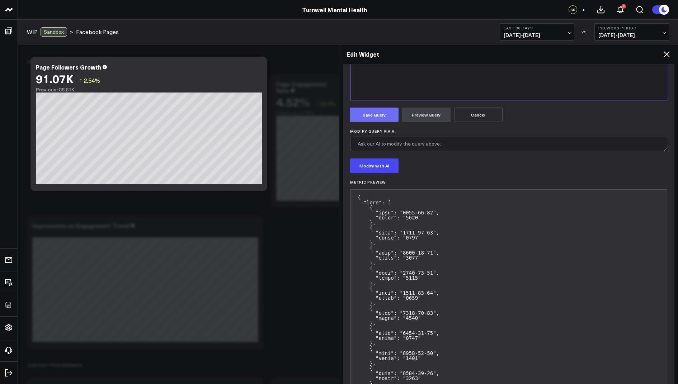
click at [369, 110] on button "Save Query" at bounding box center [374, 115] width 48 height 14
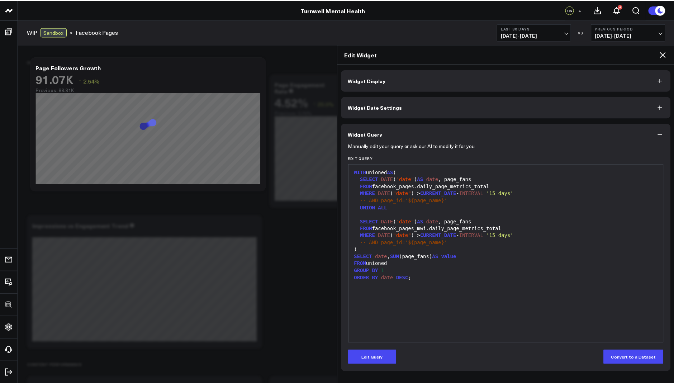
scroll to position [0, 0]
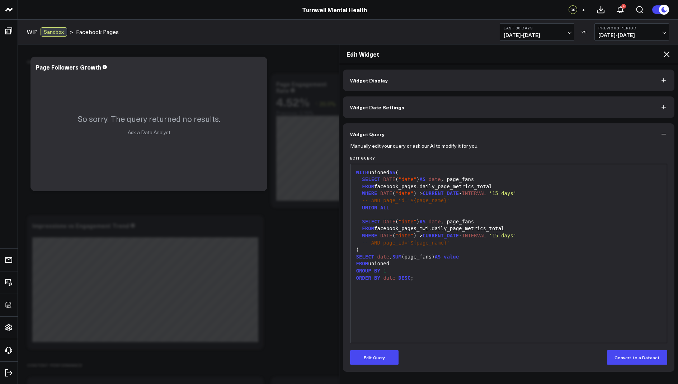
click at [668, 60] on div "Edit Widget" at bounding box center [508, 54] width 339 height 20
click at [666, 55] on icon at bounding box center [666, 54] width 9 height 9
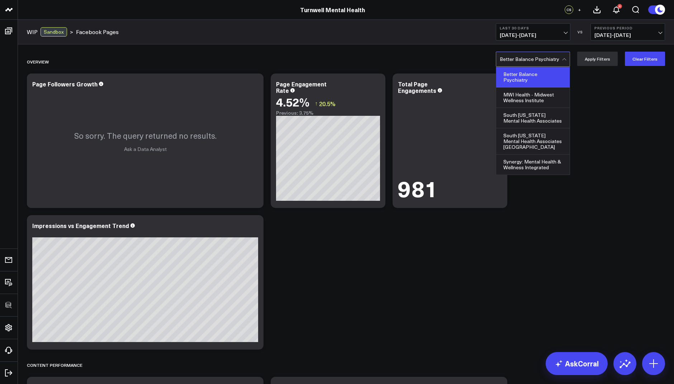
click at [535, 57] on div at bounding box center [531, 59] width 62 height 14
click at [531, 101] on div "MWI Health - Midwest Wellness Institute" at bounding box center [532, 97] width 73 height 20
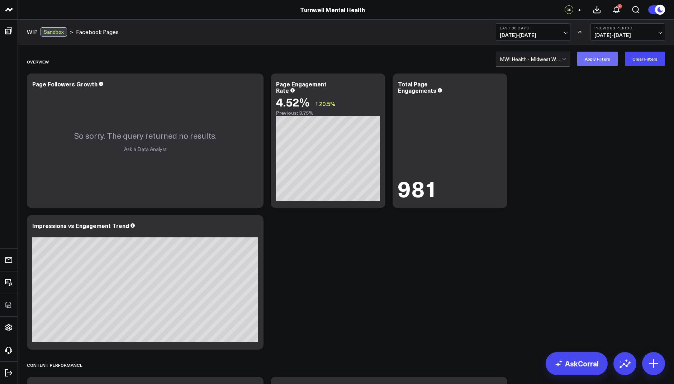
click at [606, 53] on button "Apply Filters" at bounding box center [597, 59] width 41 height 14
click at [528, 63] on div at bounding box center [531, 59] width 62 height 14
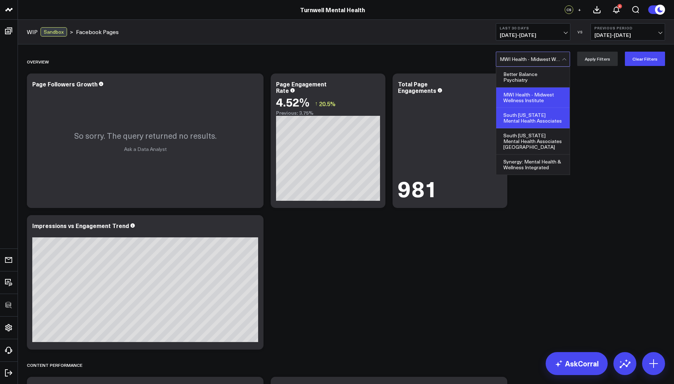
click at [528, 119] on div "South Texas Mental Health Associates" at bounding box center [532, 118] width 73 height 20
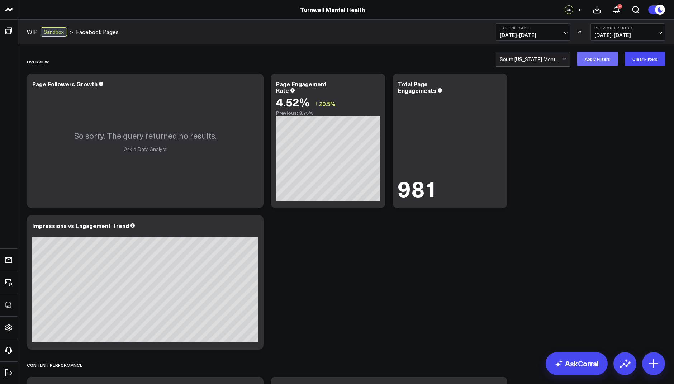
click at [591, 57] on button "Apply Filters" at bounding box center [597, 59] width 41 height 14
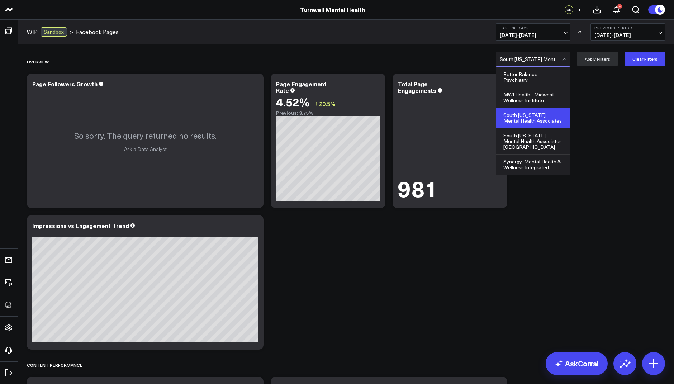
click at [518, 58] on div at bounding box center [531, 59] width 62 height 14
click at [519, 141] on div "South Texas Mental Health Associates San Antonio" at bounding box center [532, 141] width 73 height 26
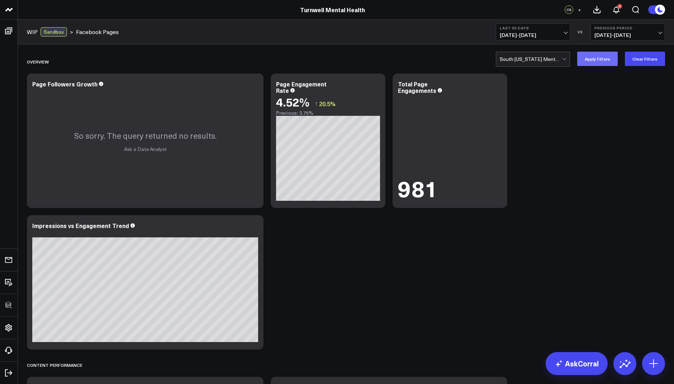
click at [597, 58] on button "Apply Filters" at bounding box center [597, 59] width 41 height 14
click at [531, 60] on div at bounding box center [531, 59] width 62 height 14
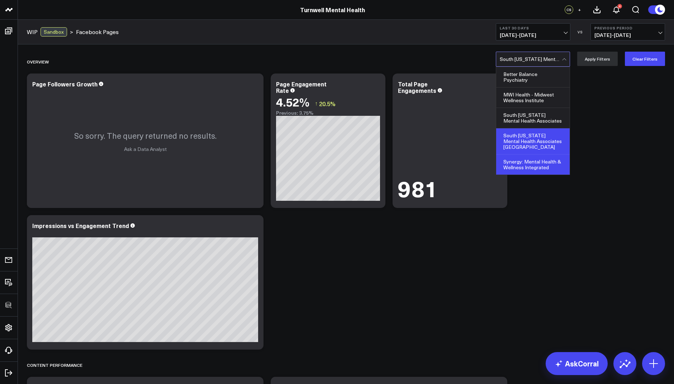
click at [525, 160] on div "Synergy: Mental Health & Wellness Integrated" at bounding box center [532, 165] width 73 height 20
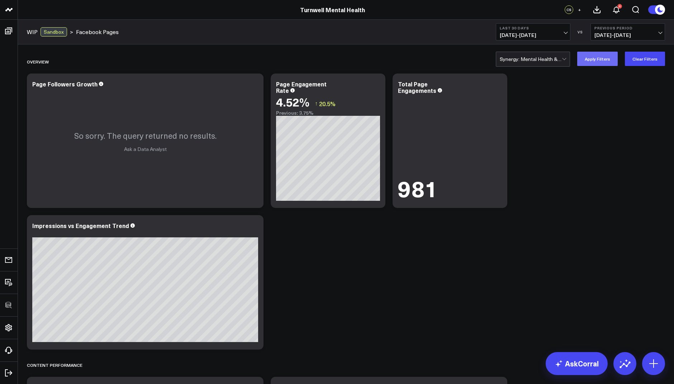
click at [594, 59] on button "Apply Filters" at bounding box center [597, 59] width 41 height 14
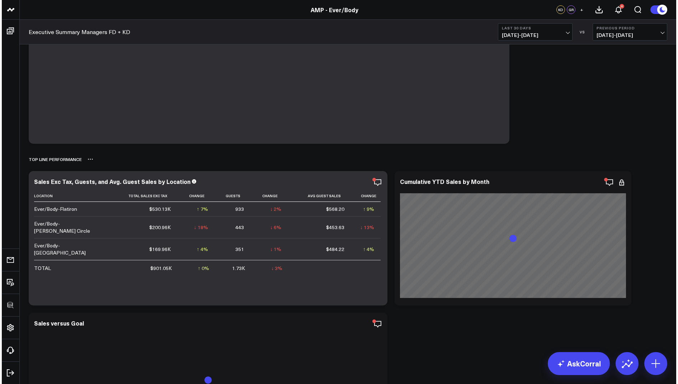
scroll to position [90, 0]
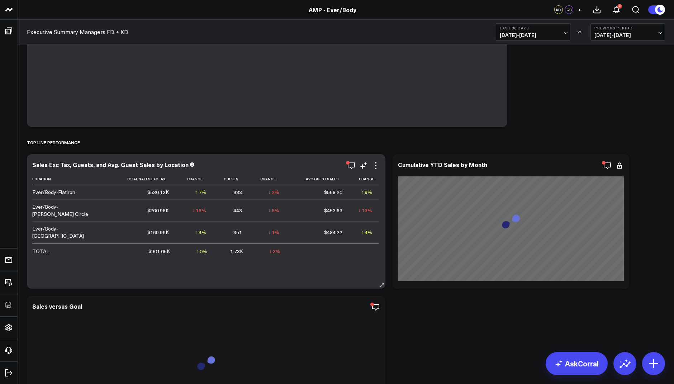
click at [376, 170] on div "Sales Exc Tax, Guests, and Avg. Guest Sales by Location Location Total Sales Ex…" at bounding box center [206, 221] width 348 height 120
click at [376, 167] on icon at bounding box center [375, 165] width 9 height 9
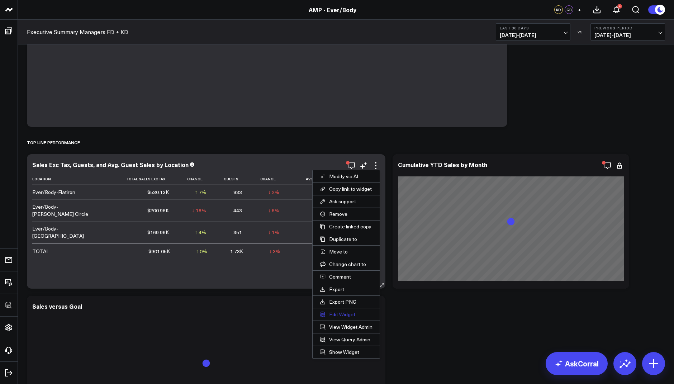
click at [341, 313] on button "Edit Widget" at bounding box center [346, 314] width 67 height 12
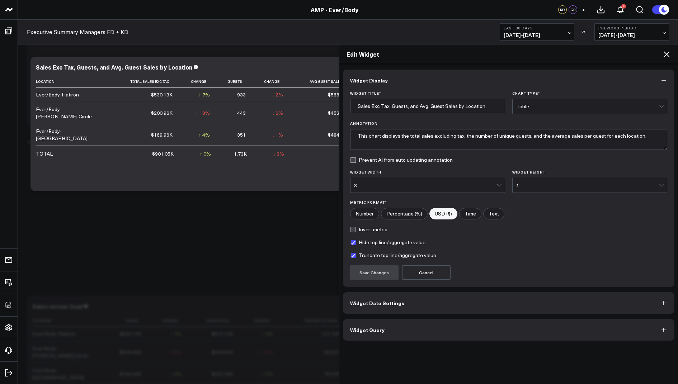
click at [365, 329] on span "Widget Query" at bounding box center [367, 330] width 34 height 6
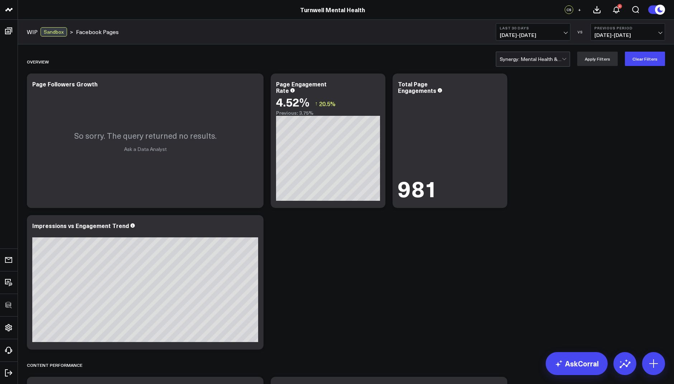
click at [561, 63] on div at bounding box center [531, 59] width 62 height 14
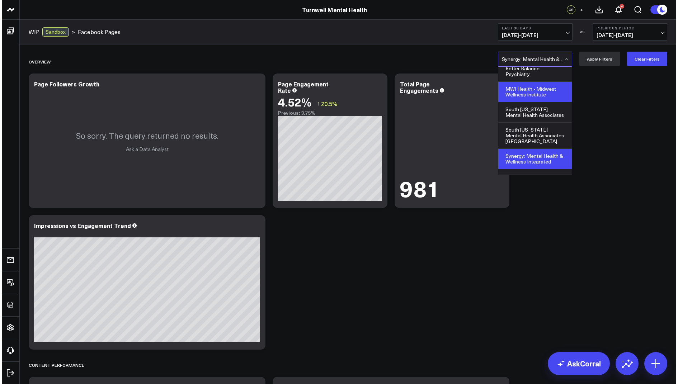
scroll to position [5, 0]
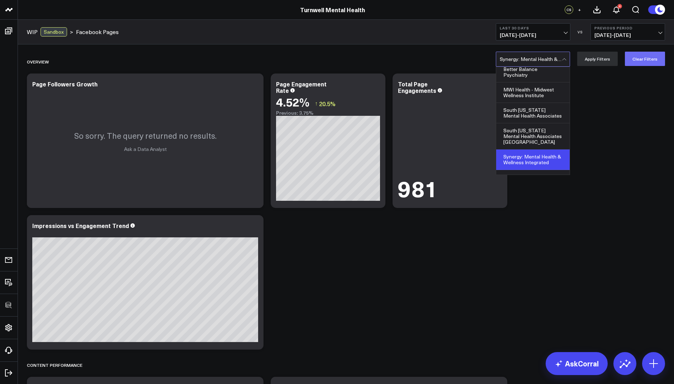
click at [643, 58] on button "Clear Filters" at bounding box center [645, 59] width 40 height 14
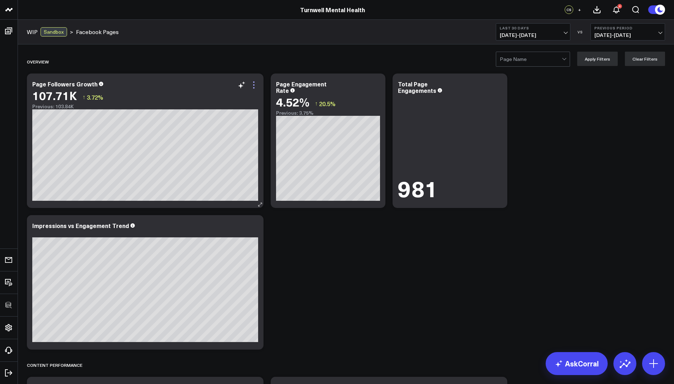
click at [253, 84] on icon at bounding box center [254, 85] width 9 height 9
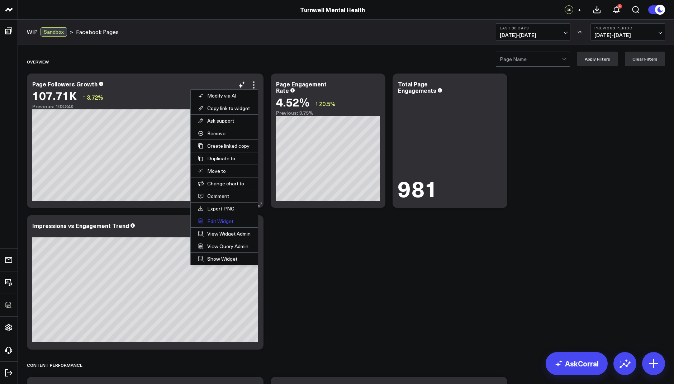
click at [215, 219] on button "Edit Widget" at bounding box center [224, 221] width 67 height 12
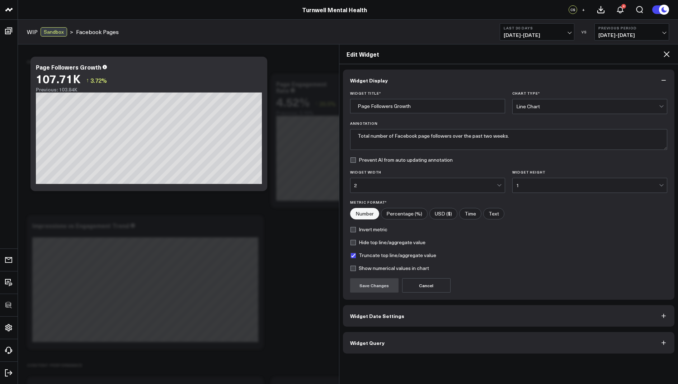
click at [362, 343] on span "Widget Query" at bounding box center [367, 343] width 34 height 6
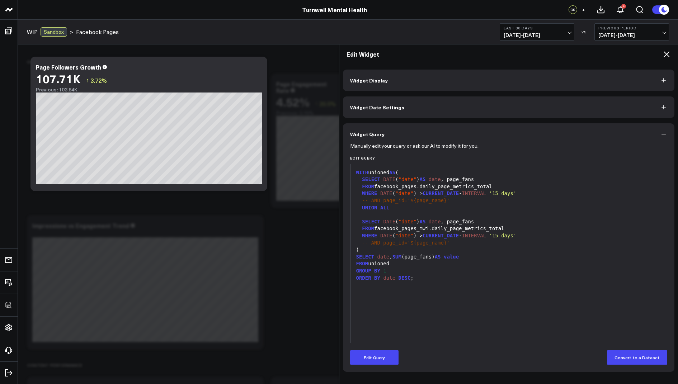
click at [663, 57] on icon at bounding box center [666, 54] width 9 height 9
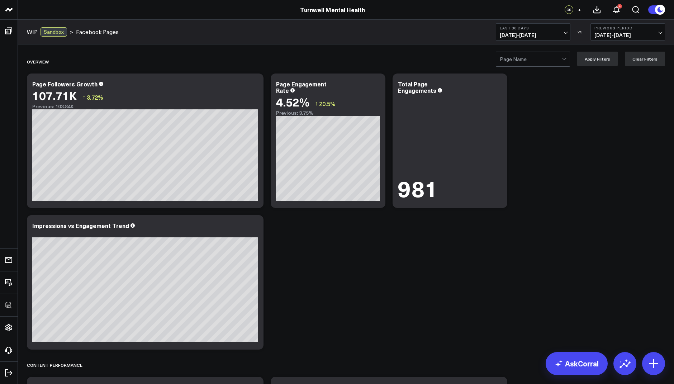
click at [531, 60] on div at bounding box center [531, 59] width 62 height 14
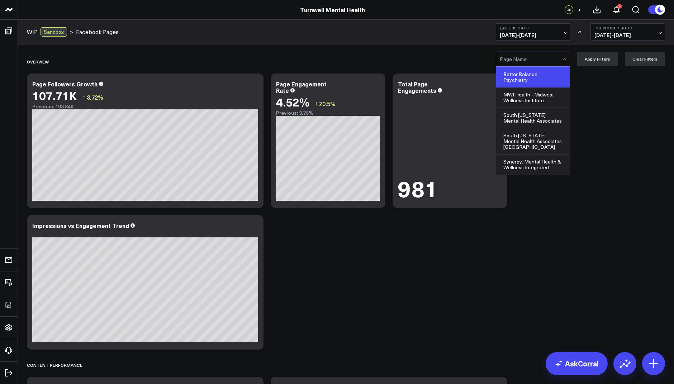
click at [525, 75] on div "Better Balance Psychiatry" at bounding box center [532, 77] width 73 height 20
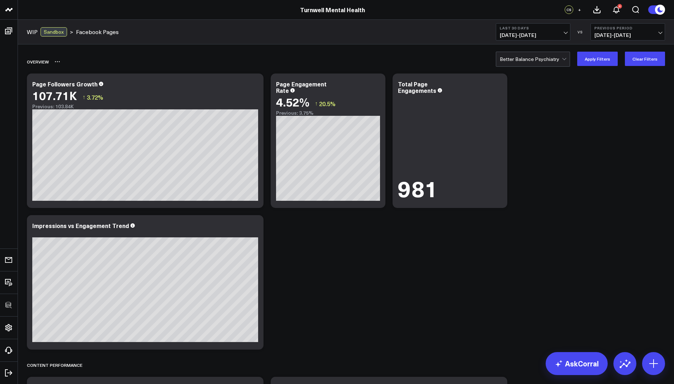
click at [598, 67] on div "Overview" at bounding box center [346, 61] width 638 height 16
click at [596, 58] on button "Apply Filters" at bounding box center [597, 59] width 41 height 14
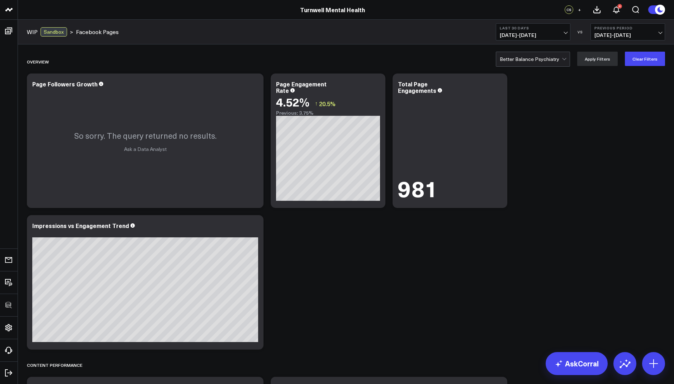
click at [534, 59] on div at bounding box center [531, 59] width 62 height 14
click at [649, 62] on button "Clear Filters" at bounding box center [645, 59] width 40 height 14
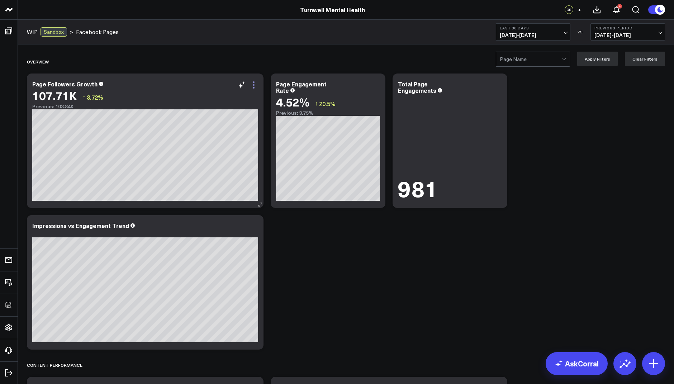
click at [255, 87] on icon at bounding box center [254, 85] width 9 height 9
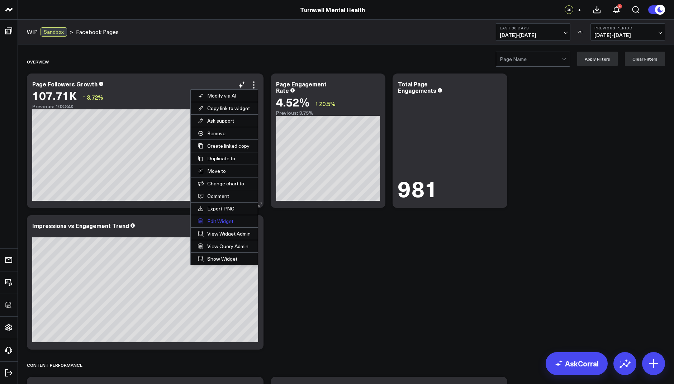
click at [219, 218] on button "Edit Widget" at bounding box center [224, 221] width 67 height 12
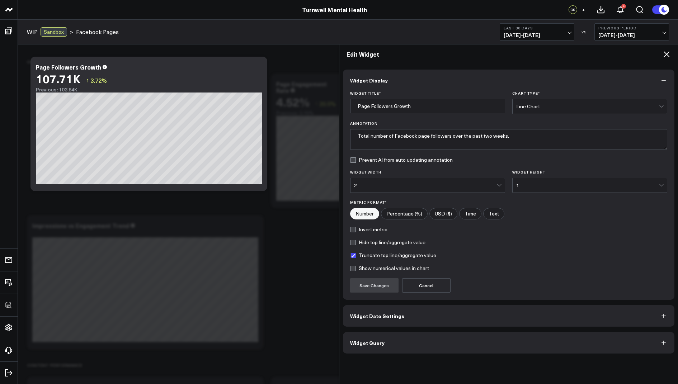
click at [364, 340] on span "Widget Query" at bounding box center [367, 343] width 34 height 6
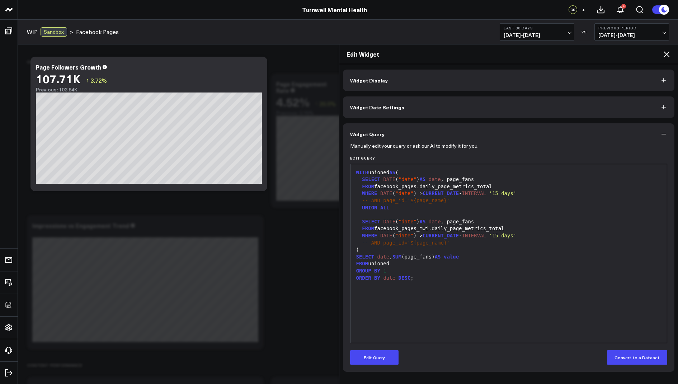
click at [668, 56] on icon at bounding box center [666, 54] width 6 height 6
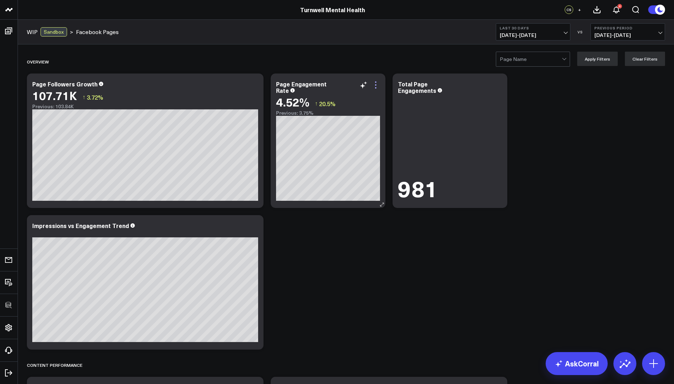
click at [373, 81] on icon at bounding box center [375, 85] width 9 height 9
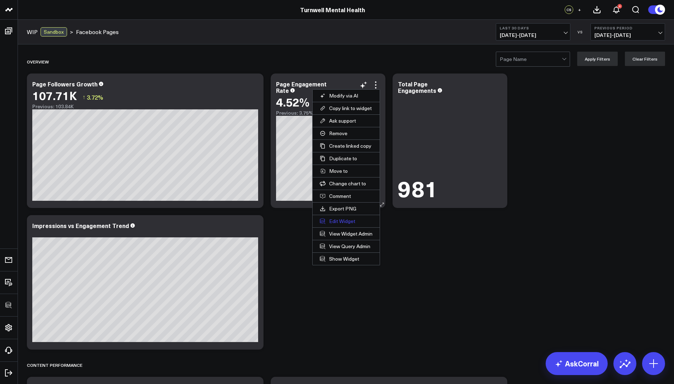
click at [337, 216] on button "Edit Widget" at bounding box center [346, 221] width 67 height 12
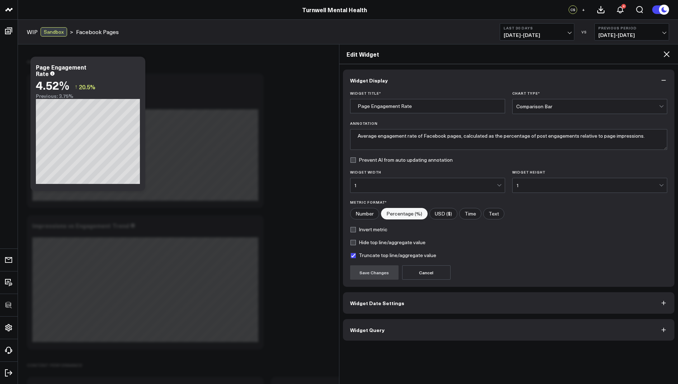
click at [363, 329] on span "Widget Query" at bounding box center [367, 330] width 34 height 6
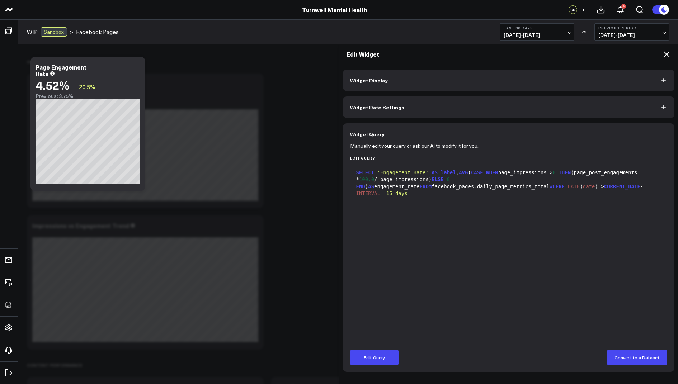
click at [665, 53] on icon at bounding box center [666, 54] width 6 height 6
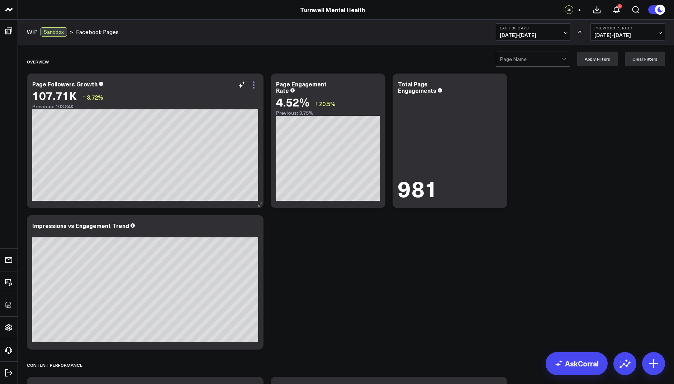
click at [250, 85] on icon at bounding box center [254, 85] width 9 height 9
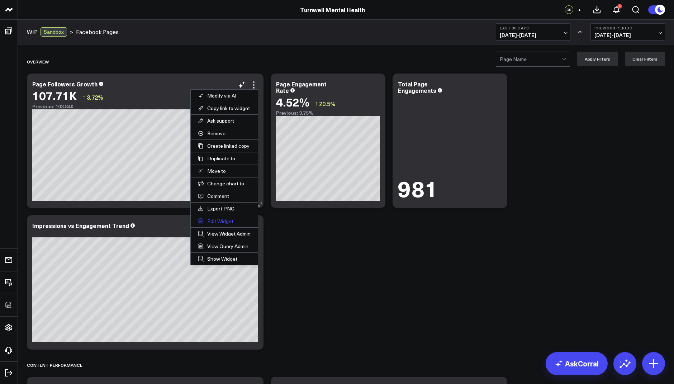
click at [216, 220] on button "Edit Widget" at bounding box center [224, 221] width 67 height 12
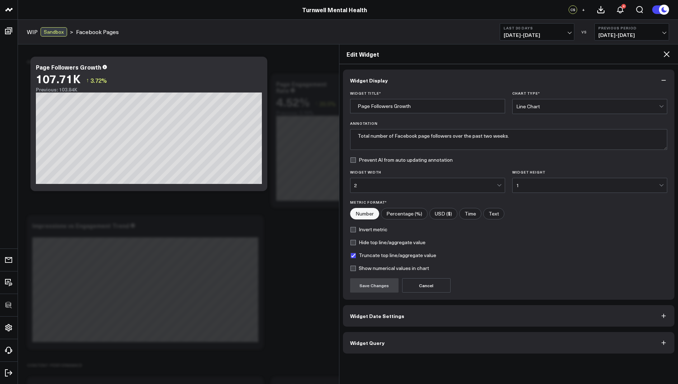
click at [375, 343] on span "Widget Query" at bounding box center [367, 343] width 34 height 6
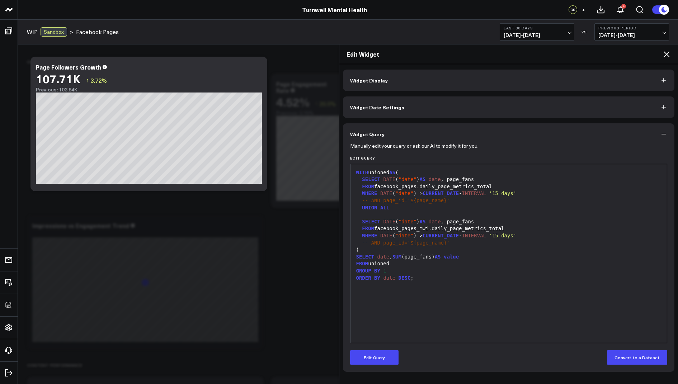
click at [662, 60] on div "Edit Widget" at bounding box center [508, 54] width 339 height 20
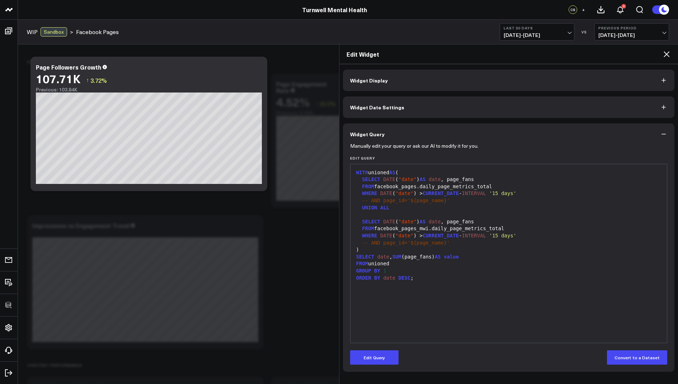
click at [665, 55] on icon at bounding box center [666, 54] width 6 height 6
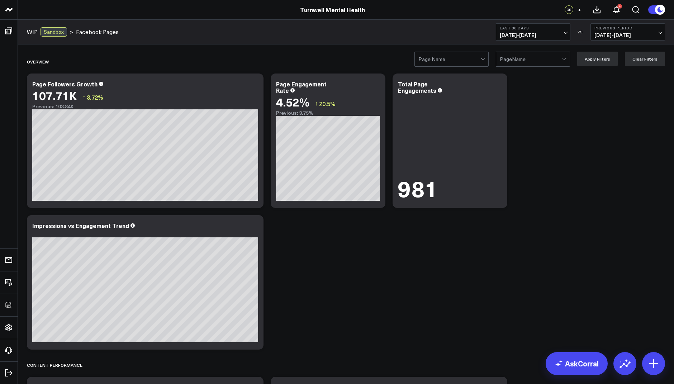
click at [546, 60] on div at bounding box center [531, 59] width 62 height 14
click at [540, 71] on div "Better Balance Psychiatry" at bounding box center [532, 77] width 73 height 20
click at [598, 56] on button "Apply Filters" at bounding box center [597, 59] width 41 height 14
click at [252, 87] on icon at bounding box center [254, 85] width 9 height 9
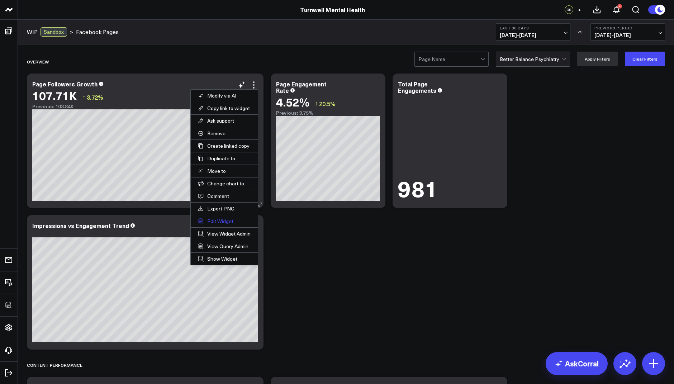
click at [218, 222] on button "Edit Widget" at bounding box center [224, 221] width 67 height 12
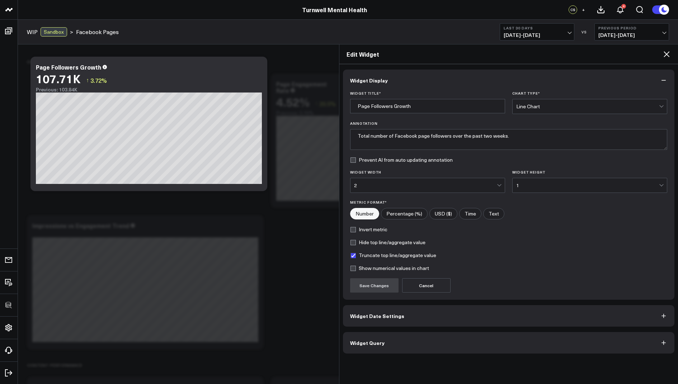
click at [369, 345] on button "Widget Query" at bounding box center [509, 343] width 332 height 22
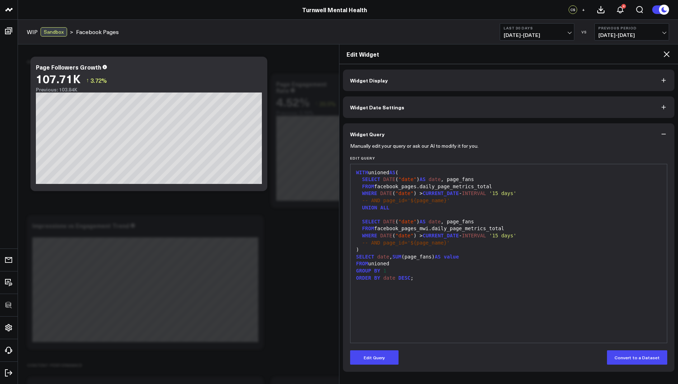
click at [443, 201] on div "-- AND page_id='$ { page_name } '" at bounding box center [508, 200] width 309 height 7
click at [374, 359] on button "Edit Query" at bounding box center [374, 357] width 48 height 14
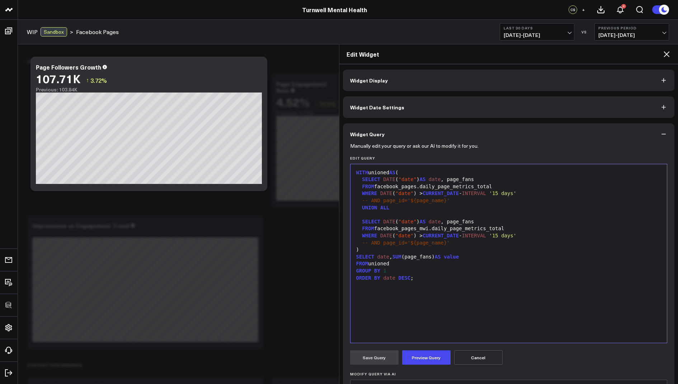
click at [445, 201] on span "}" at bounding box center [444, 201] width 3 height 6
click at [445, 241] on div "-- AND page_id='$ { page_name } '" at bounding box center [508, 242] width 309 height 7
click at [443, 243] on span "}" at bounding box center [444, 243] width 3 height 6
click at [427, 357] on button "Preview Query" at bounding box center [426, 357] width 48 height 14
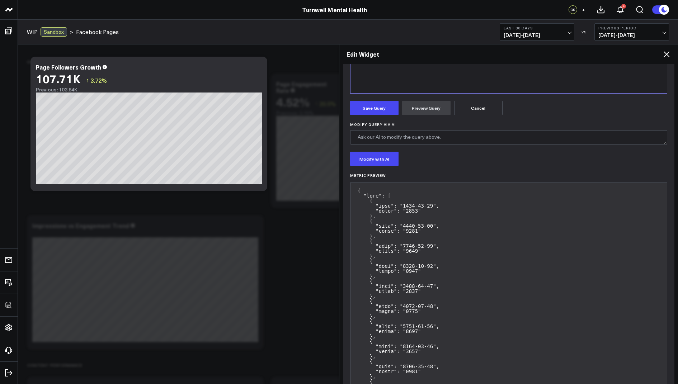
scroll to position [242, 0]
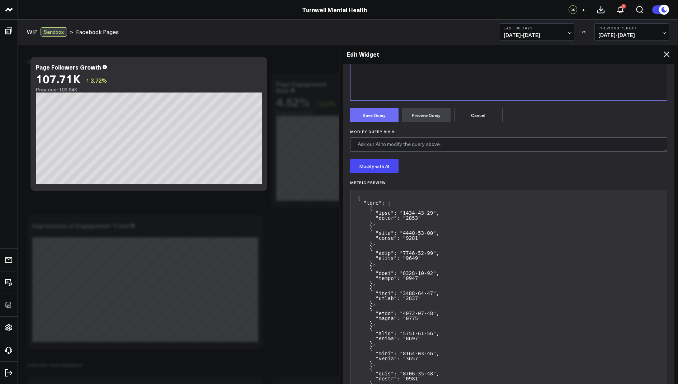
click at [370, 115] on button "Save Query" at bounding box center [374, 115] width 48 height 14
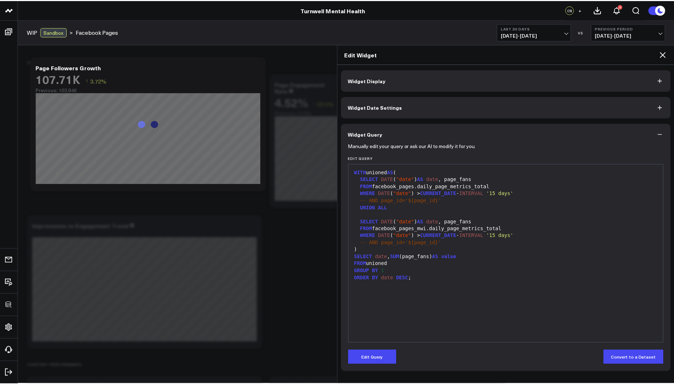
scroll to position [0, 0]
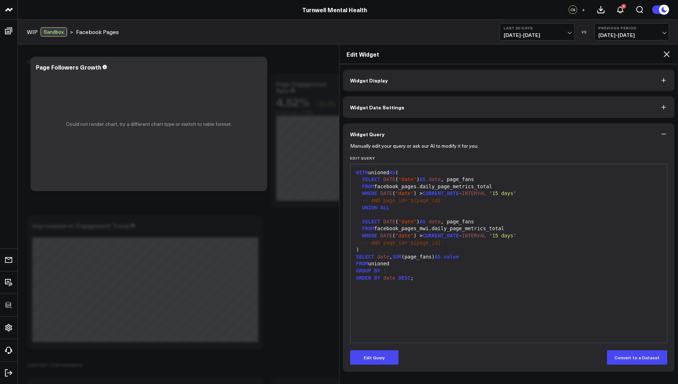
click at [664, 59] on div "Edit Widget" at bounding box center [508, 54] width 339 height 20
click at [665, 55] on icon at bounding box center [666, 54] width 9 height 9
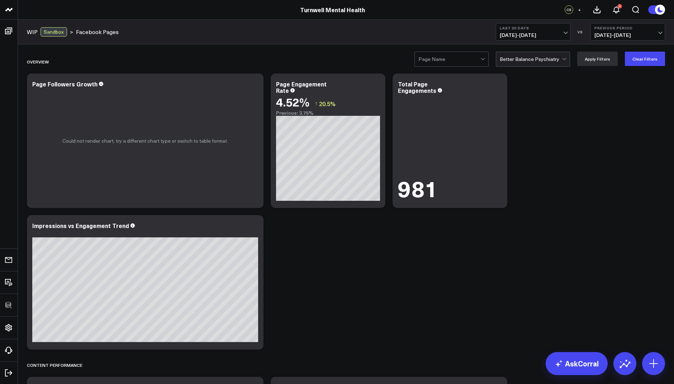
click at [523, 58] on div at bounding box center [531, 59] width 62 height 14
click at [528, 80] on div "Better Balance Psychiatry" at bounding box center [532, 77] width 73 height 20
click at [254, 83] on icon at bounding box center [254, 85] width 9 height 9
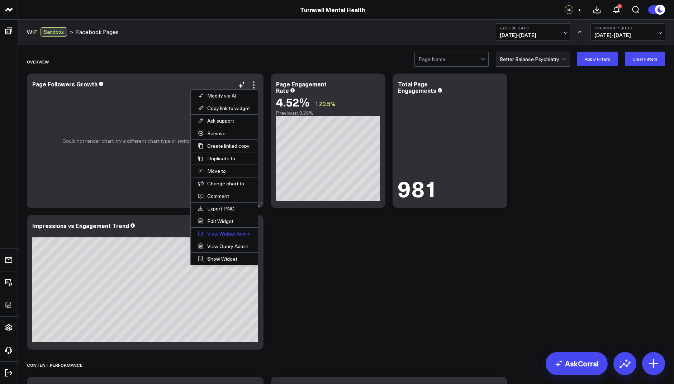
click at [223, 229] on link "View Widget Admin" at bounding box center [224, 234] width 67 height 12
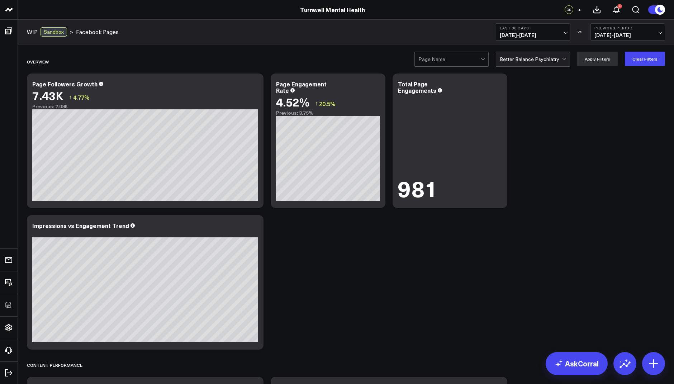
click at [549, 59] on div at bounding box center [531, 59] width 62 height 14
click at [537, 57] on div at bounding box center [531, 59] width 62 height 14
click at [540, 53] on div at bounding box center [531, 59] width 62 height 14
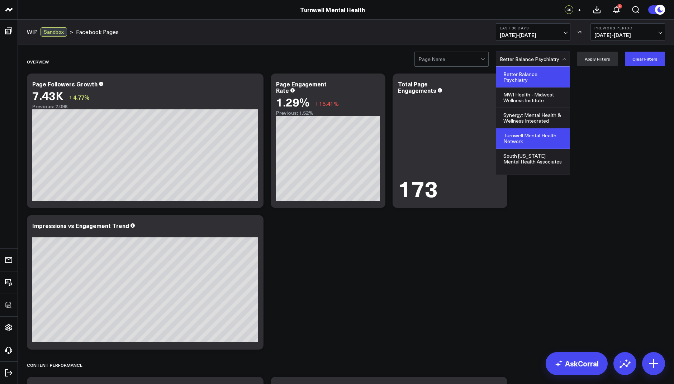
click at [531, 136] on div "Turnwell Mental Health Network" at bounding box center [532, 138] width 73 height 20
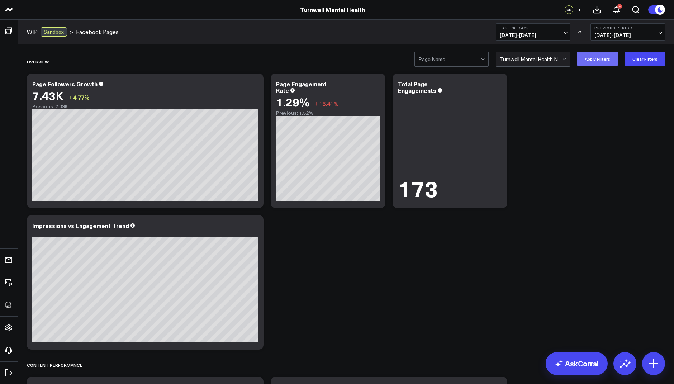
click at [601, 60] on button "Apply Filters" at bounding box center [597, 59] width 41 height 14
click at [516, 62] on div at bounding box center [531, 59] width 62 height 14
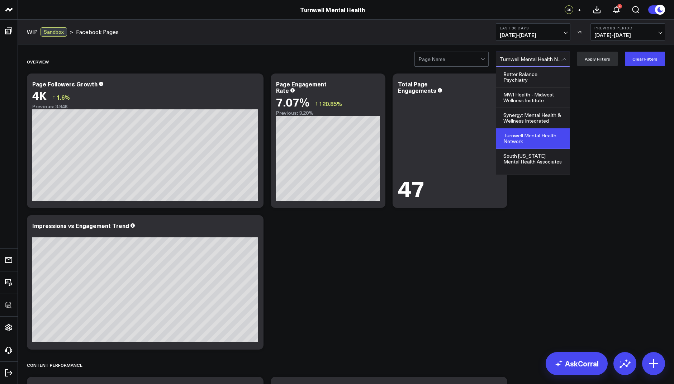
click at [471, 60] on div at bounding box center [449, 59] width 62 height 14
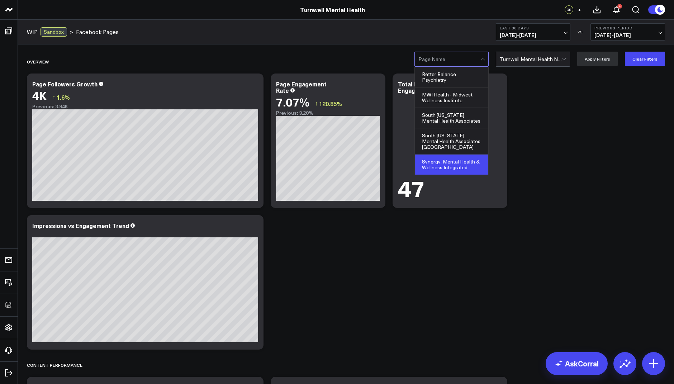
scroll to position [34, 0]
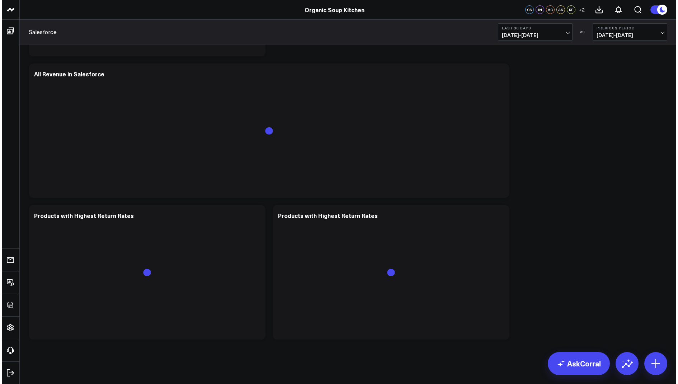
scroll to position [324, 0]
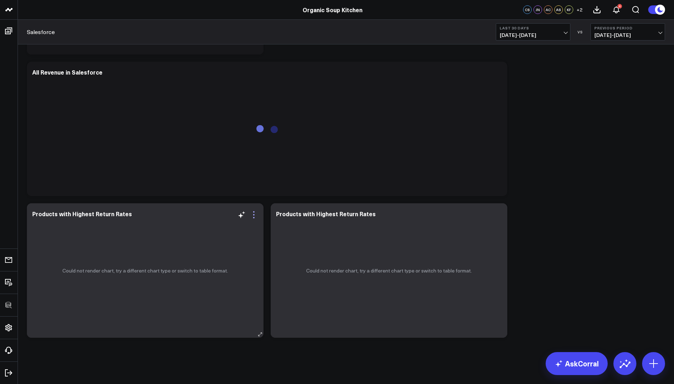
click at [253, 215] on icon at bounding box center [254, 214] width 9 height 9
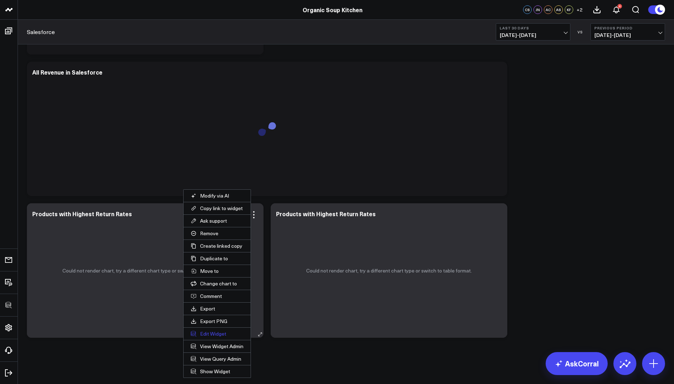
click at [207, 331] on button "Edit Widget" at bounding box center [217, 334] width 67 height 12
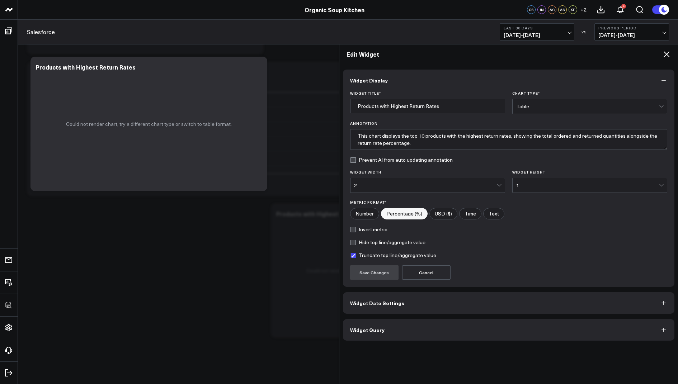
click at [369, 334] on button "Widget Query" at bounding box center [509, 330] width 332 height 22
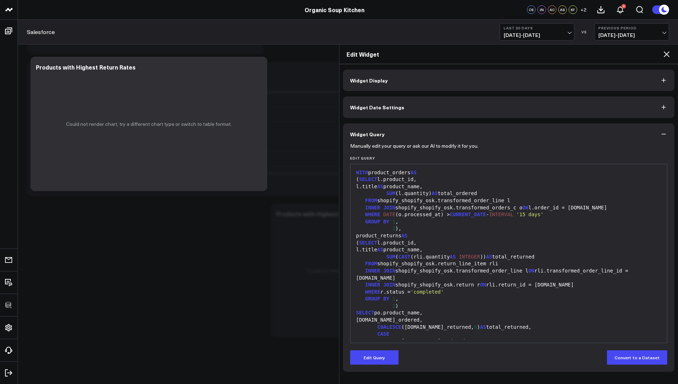
scroll to position [49, 0]
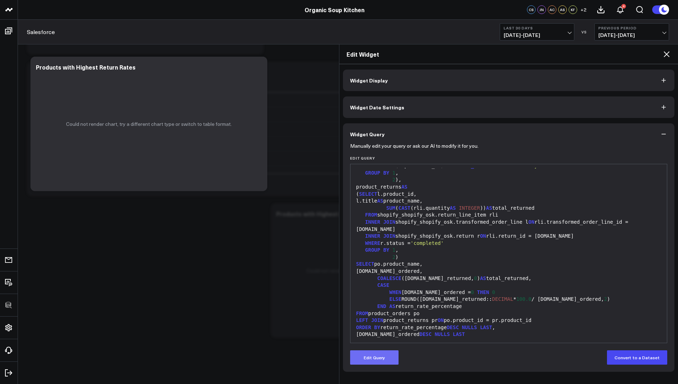
click at [370, 359] on button "Edit Query" at bounding box center [374, 357] width 48 height 14
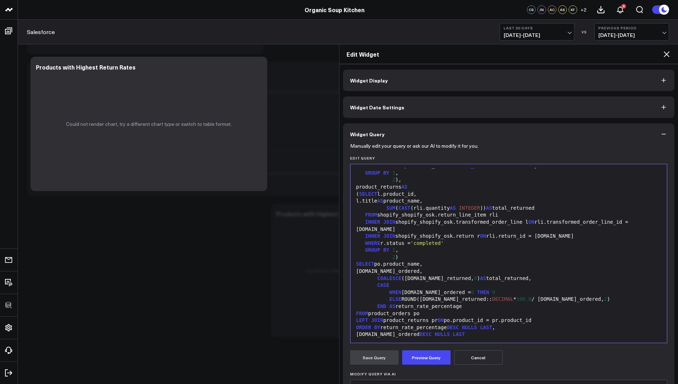
scroll to position [81, 0]
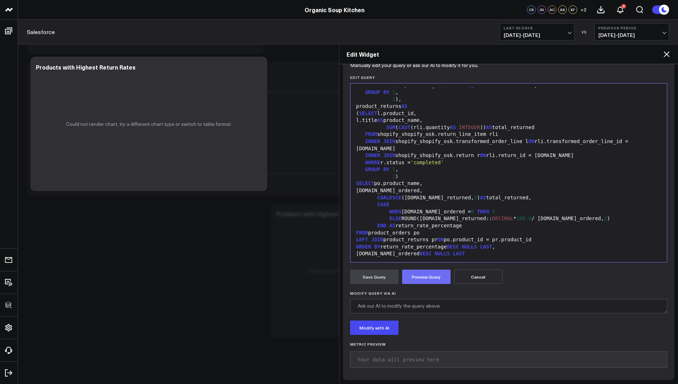
click at [423, 279] on button "Preview Query" at bounding box center [426, 277] width 48 height 14
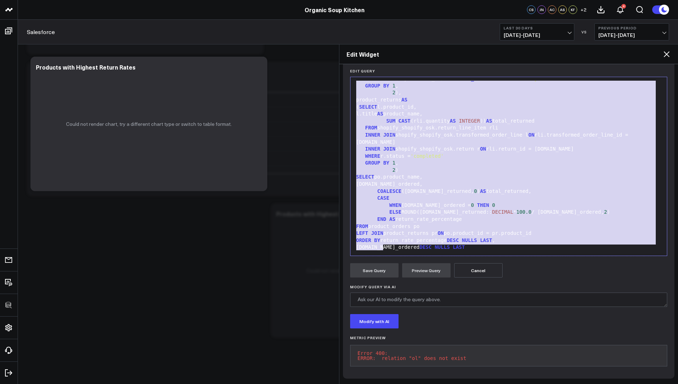
scroll to position [0, 0]
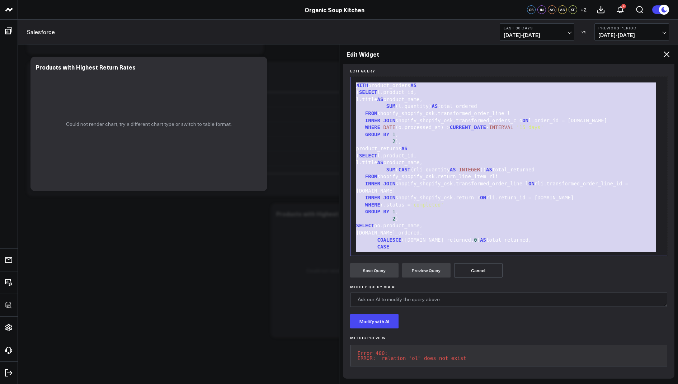
drag, startPoint x: 387, startPoint y: 242, endPoint x: 381, endPoint y: 13, distance: 228.5
click at [381, 13] on body "100525 Test 100625-2 100925 3725 Test 829 Studios Accenture Acme Industrial Act…" at bounding box center [339, 30] width 678 height 708
copy div "WITH product_orders AS ( SELECT l.product_id, l.title AS product_name, SUM (l.q…"
click at [432, 208] on div "GROUP BY 1 ," at bounding box center [508, 211] width 309 height 7
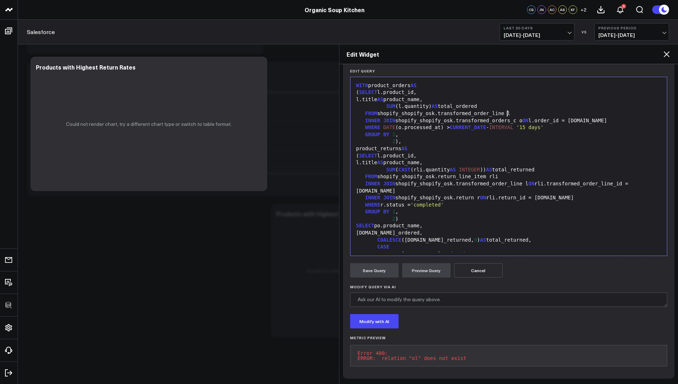
click at [508, 110] on div "FROM shopify_shopify_osk.transformed_order_line l" at bounding box center [508, 113] width 309 height 7
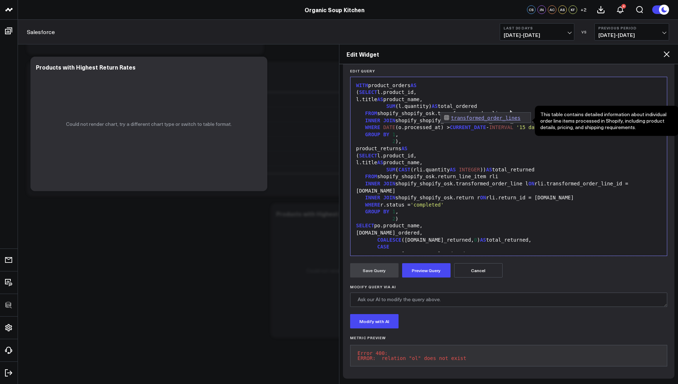
click at [513, 159] on div "l.title AS product_name," at bounding box center [508, 162] width 309 height 7
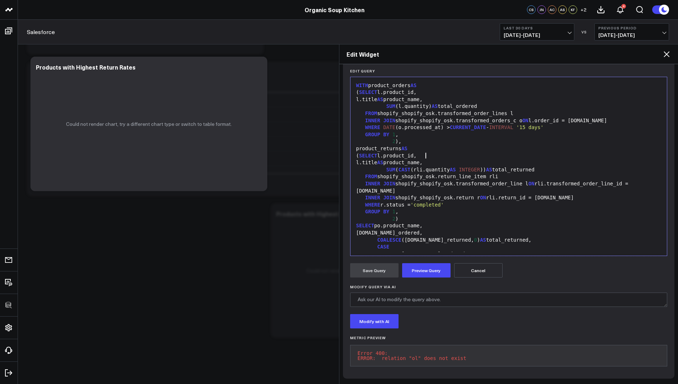
click at [526, 180] on div "INNER JOIN shopify_shopify_osk.transformed_order_line l ON rli.transformed_orde…" at bounding box center [508, 187] width 309 height 14
click at [619, 208] on div "GROUP BY 1 ," at bounding box center [508, 211] width 309 height 7
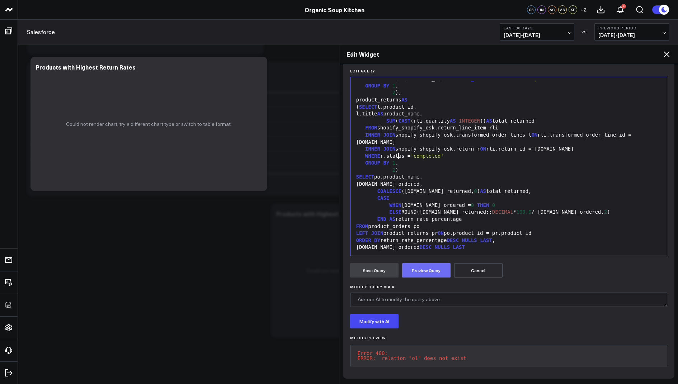
click at [423, 266] on button "Preview Query" at bounding box center [426, 270] width 48 height 14
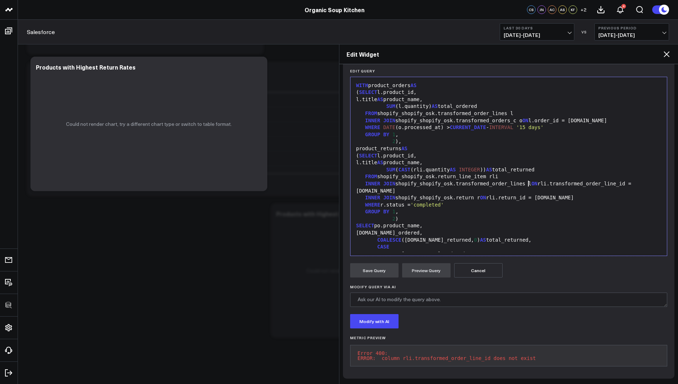
click at [527, 181] on div "INNER JOIN shopify_shopify_osk.transformed_order_lines l ON rli.transformed_ord…" at bounding box center [508, 187] width 309 height 14
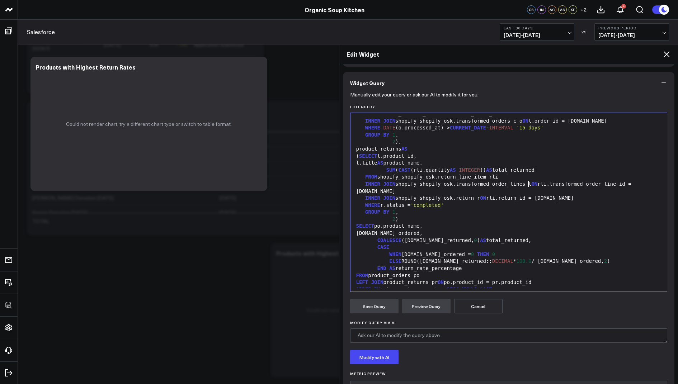
scroll to position [91, 0]
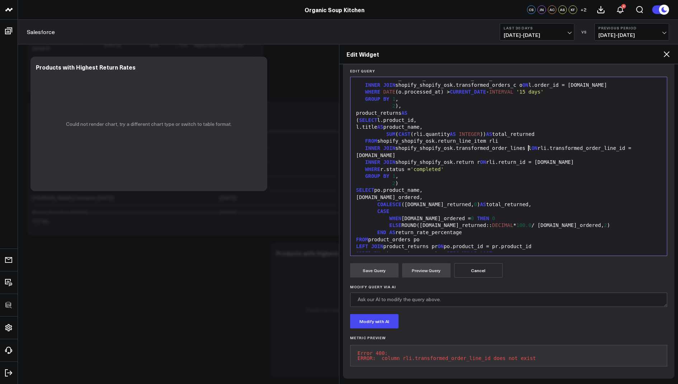
click at [480, 266] on button "Cancel" at bounding box center [478, 270] width 48 height 14
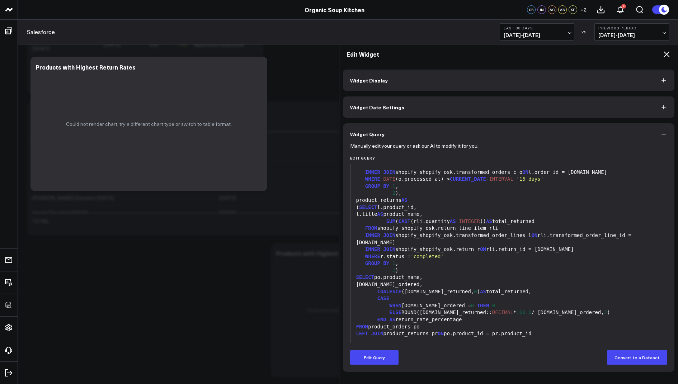
scroll to position [49, 0]
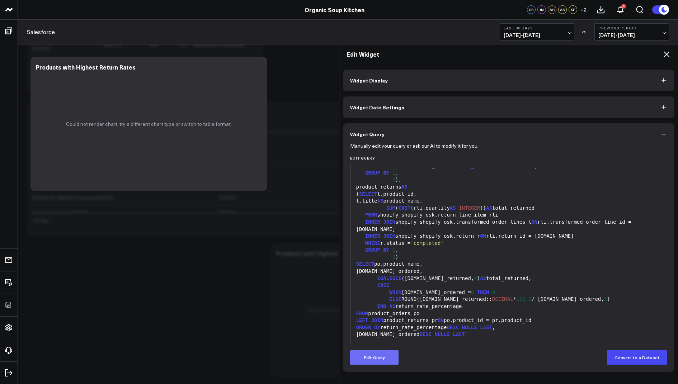
click at [379, 355] on button "Edit Query" at bounding box center [374, 357] width 48 height 14
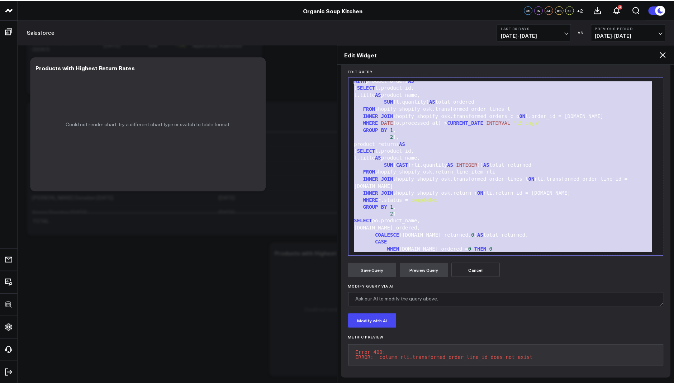
scroll to position [0, 0]
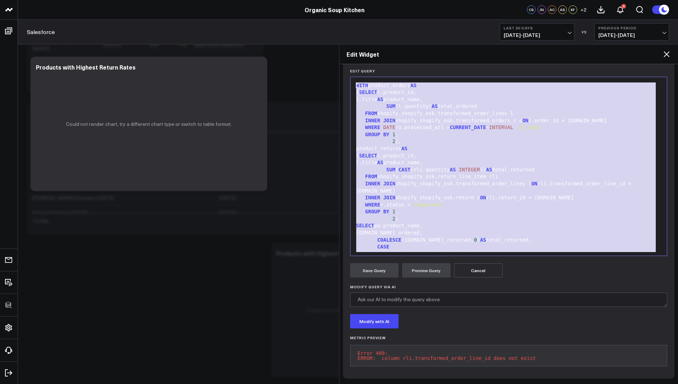
drag, startPoint x: 395, startPoint y: 246, endPoint x: 388, endPoint y: 33, distance: 213.1
click at [388, 33] on body "100525 Test 100625-2 100925 3725 Test 829 Studios Accenture Acme Industrial Act…" at bounding box center [339, 70] width 678 height 708
copy div "WITH product_orders AS ( SELECT l.product_id, l.title AS product_name, SUM (l.q…"
click at [663, 47] on div "Edit Widget" at bounding box center [508, 54] width 339 height 20
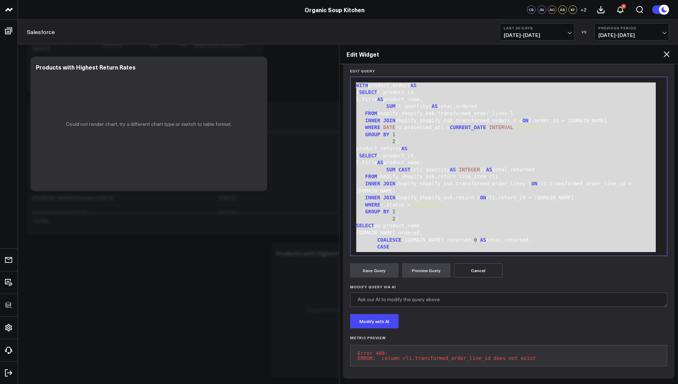
click at [668, 53] on icon at bounding box center [666, 54] width 9 height 9
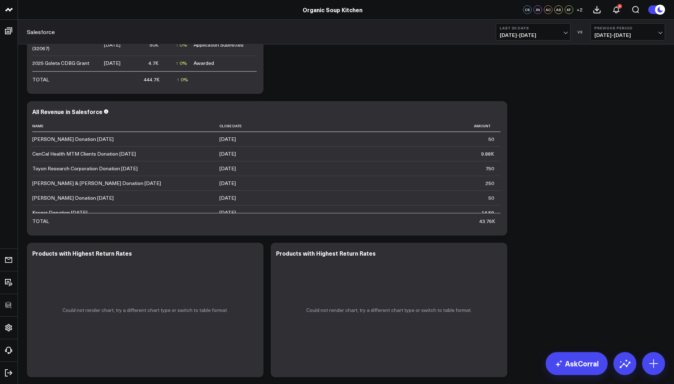
scroll to position [324, 0]
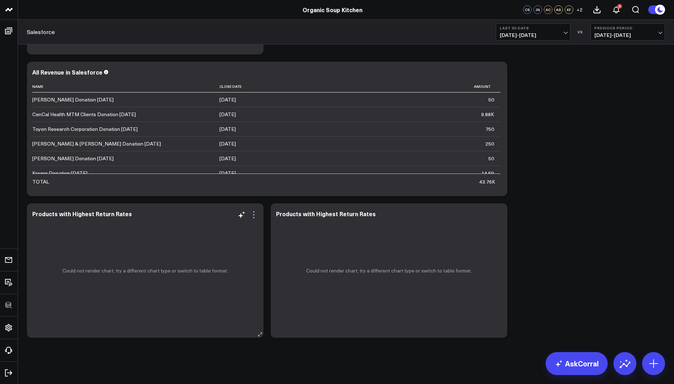
click at [252, 215] on icon at bounding box center [254, 214] width 9 height 9
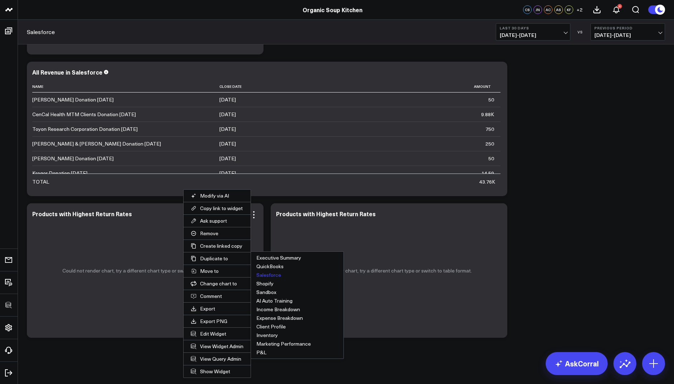
click at [272, 274] on button "Salesforce" at bounding box center [297, 275] width 92 height 9
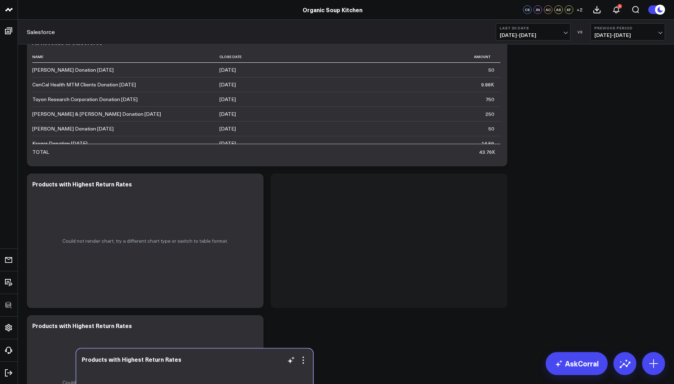
drag, startPoint x: 348, startPoint y: 234, endPoint x: 154, endPoint y: 383, distance: 245.0
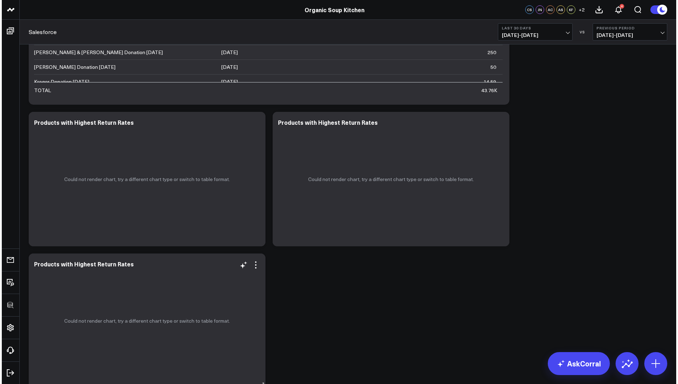
scroll to position [465, 0]
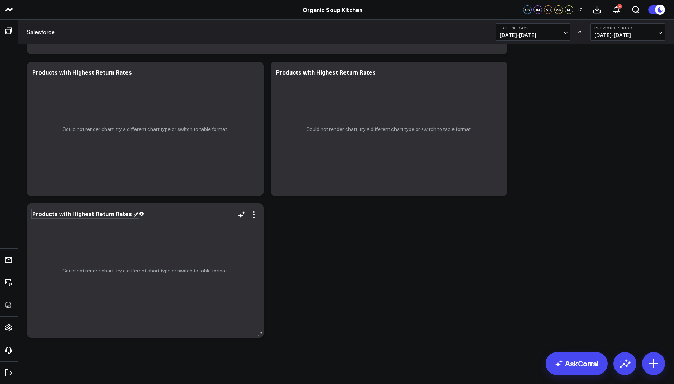
click at [128, 214] on div "Products with Highest Return Rates" at bounding box center [85, 214] width 106 height 8
click at [256, 217] on icon at bounding box center [254, 214] width 9 height 9
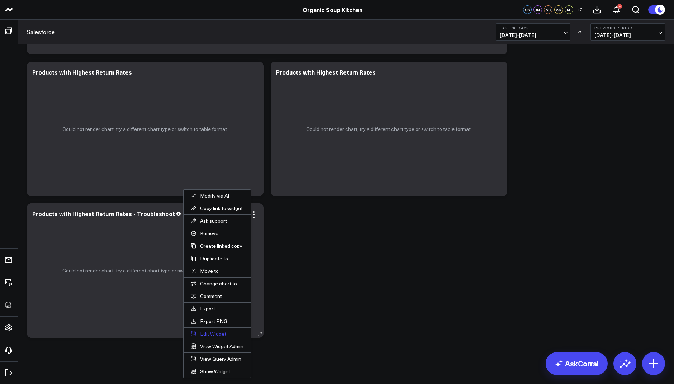
click at [213, 331] on button "Edit Widget" at bounding box center [217, 334] width 67 height 12
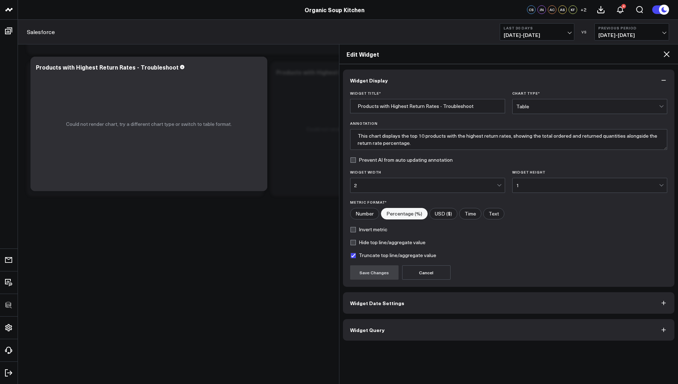
click at [356, 328] on span "Widget Query" at bounding box center [367, 330] width 34 height 6
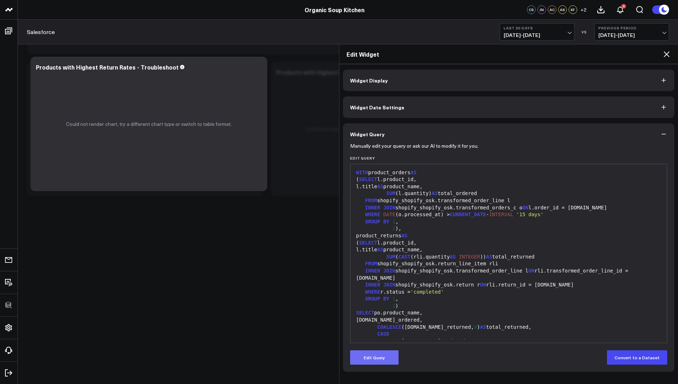
click at [376, 356] on button "Edit Query" at bounding box center [374, 357] width 48 height 14
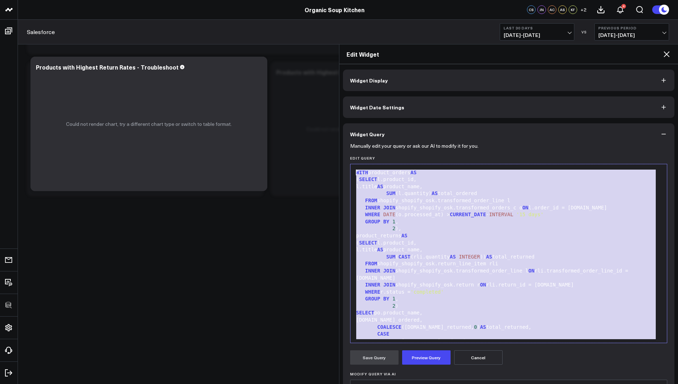
drag, startPoint x: 394, startPoint y: 335, endPoint x: 415, endPoint y: 57, distance: 277.9
click at [415, 57] on div "Edit Widget Widget Display Widget Date Settings Widget Query Manually edit your…" at bounding box center [508, 214] width 339 height 340
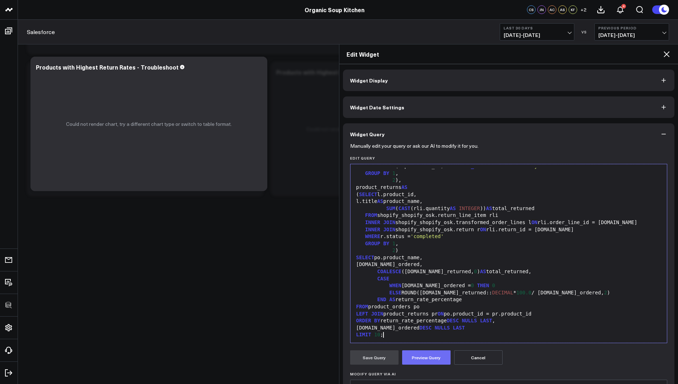
click at [430, 357] on button "Preview Query" at bounding box center [426, 357] width 48 height 14
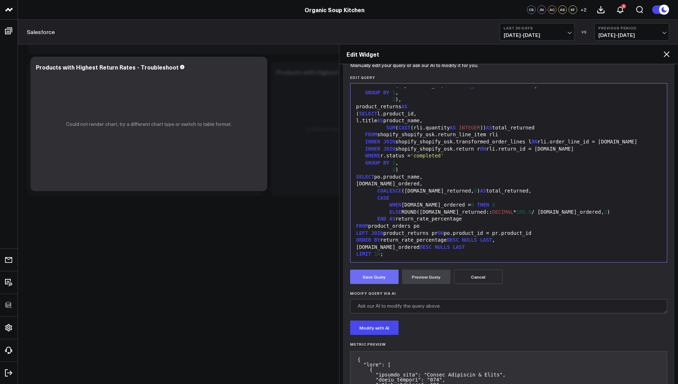
click at [369, 276] on button "Save Query" at bounding box center [374, 277] width 48 height 14
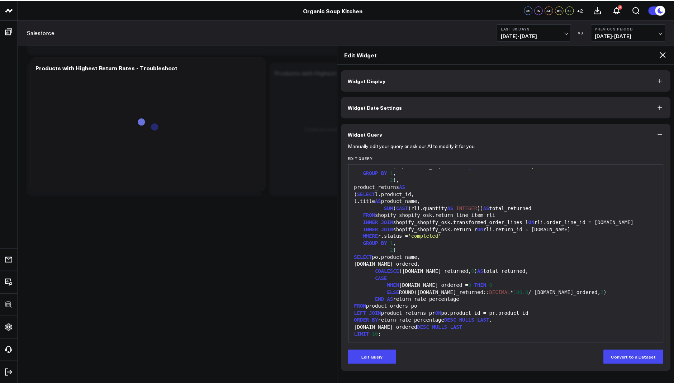
scroll to position [0, 0]
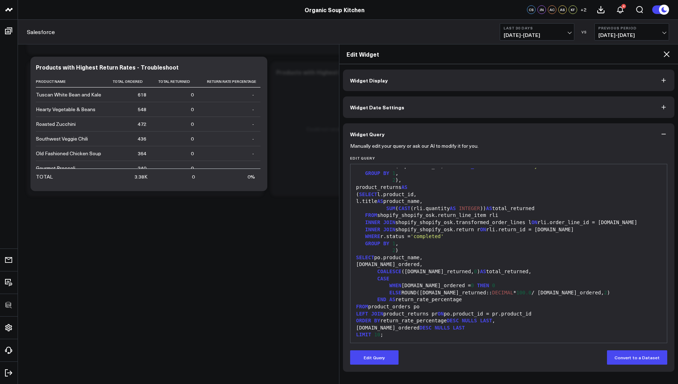
click at [666, 54] on icon at bounding box center [666, 54] width 6 height 6
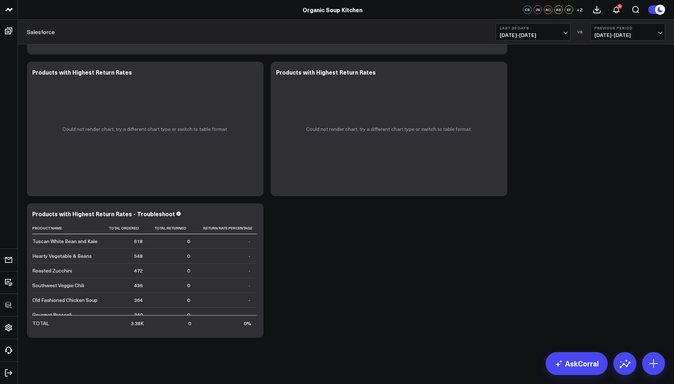
click at [522, 34] on span "[DATE] - [DATE]" at bounding box center [533, 35] width 67 height 6
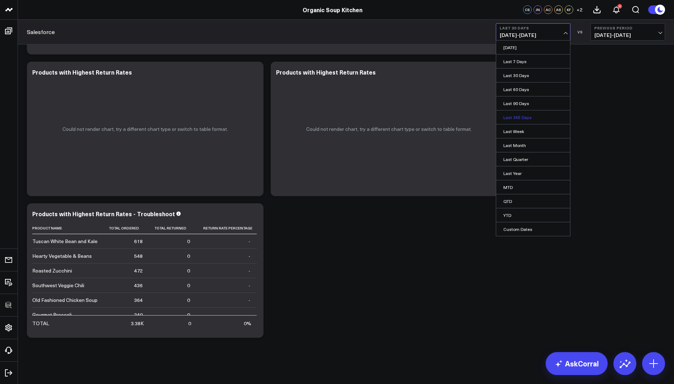
click at [511, 117] on link "Last 365 Days" at bounding box center [533, 117] width 74 height 14
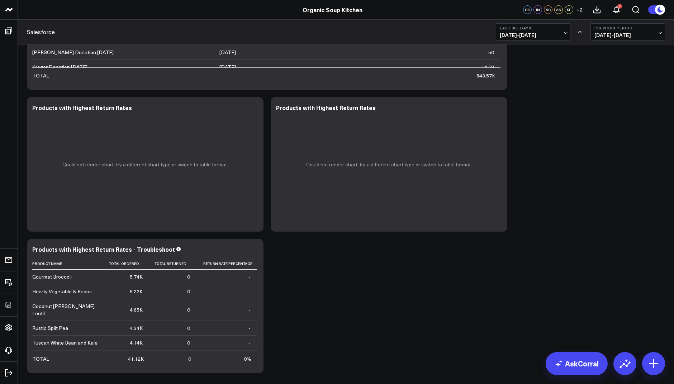
scroll to position [423, 0]
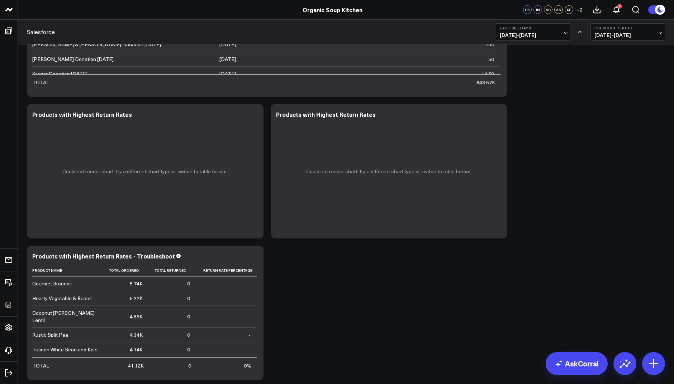
click at [528, 33] on span "[DATE] - [DATE]" at bounding box center [533, 35] width 67 height 6
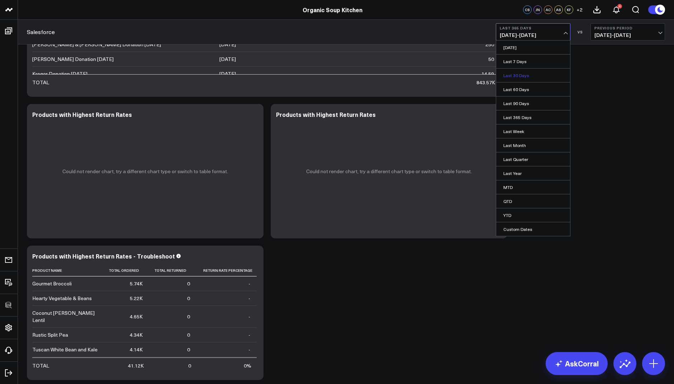
click at [519, 75] on link "Last 30 Days" at bounding box center [533, 75] width 74 height 14
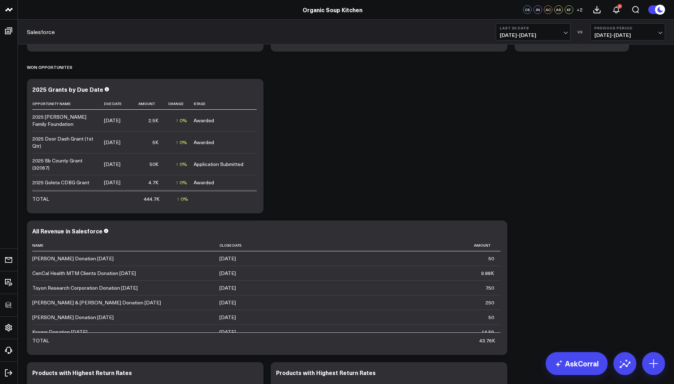
scroll to position [465, 0]
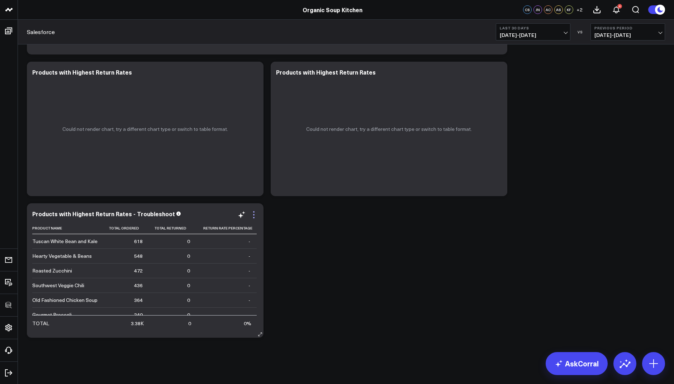
click at [255, 213] on icon at bounding box center [254, 214] width 9 height 9
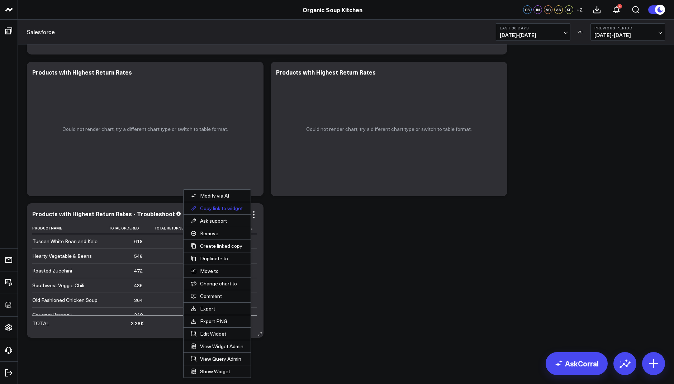
click at [212, 210] on button "Copy link to widget" at bounding box center [217, 208] width 67 height 12
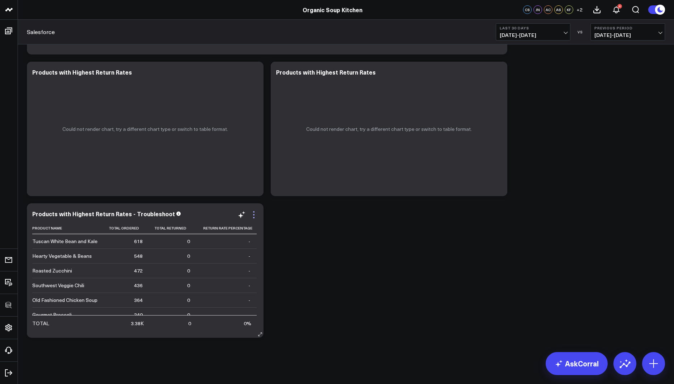
click at [254, 214] on icon at bounding box center [253, 214] width 1 height 1
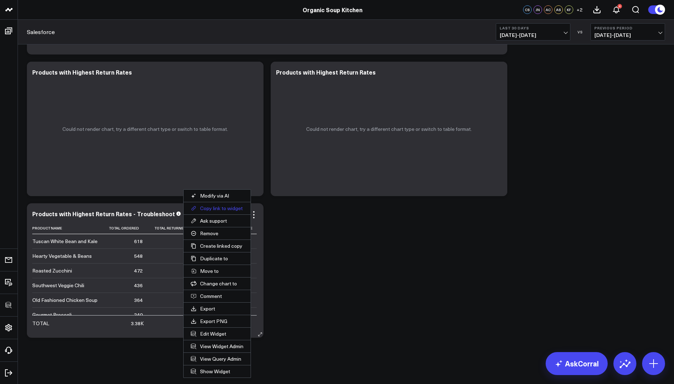
click at [213, 207] on button "Copy link to widget" at bounding box center [217, 208] width 67 height 12
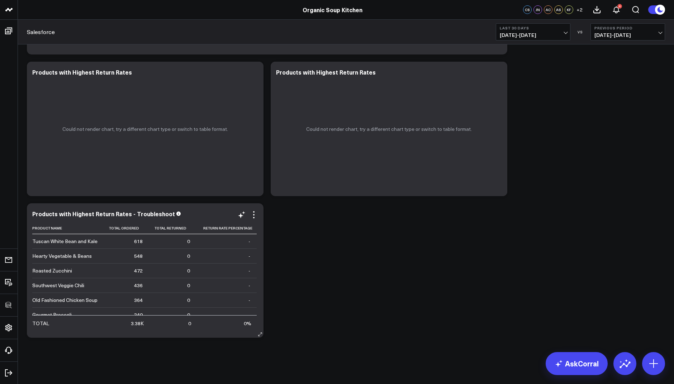
scroll to position [64, 0]
click at [255, 210] on div "Products with Highest Return Rates - Troubleshoot Product Name Total Ordered To…" at bounding box center [145, 270] width 237 height 134
click at [254, 212] on icon at bounding box center [253, 211] width 1 height 1
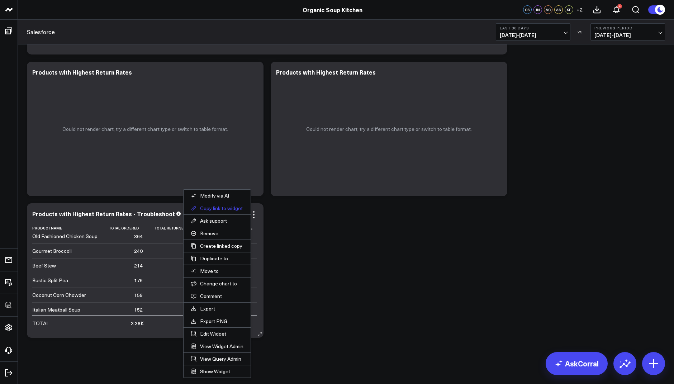
click at [211, 205] on button "Copy link to widget" at bounding box center [217, 208] width 67 height 12
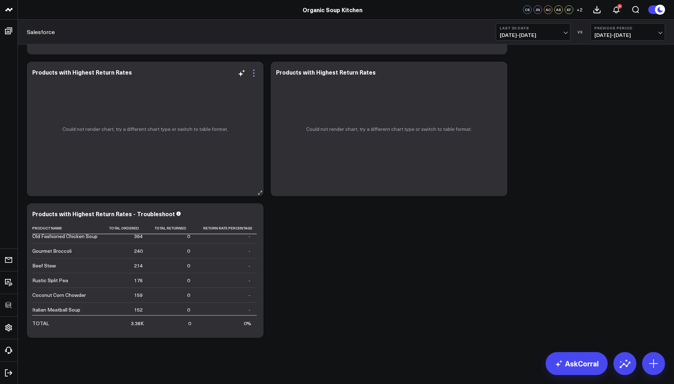
click at [253, 71] on icon at bounding box center [254, 73] width 9 height 9
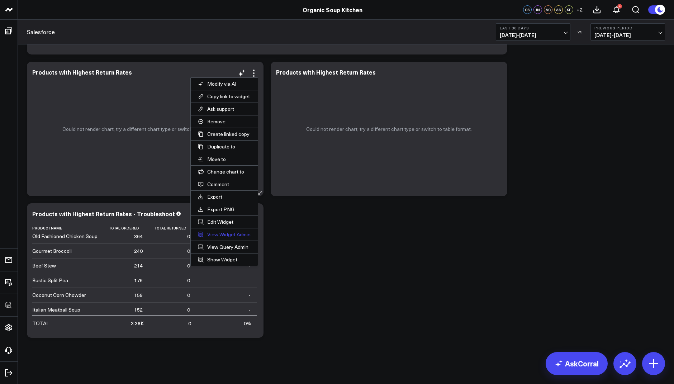
click at [227, 229] on link "View Widget Admin" at bounding box center [224, 234] width 67 height 12
